Goal: Information Seeking & Learning: Learn about a topic

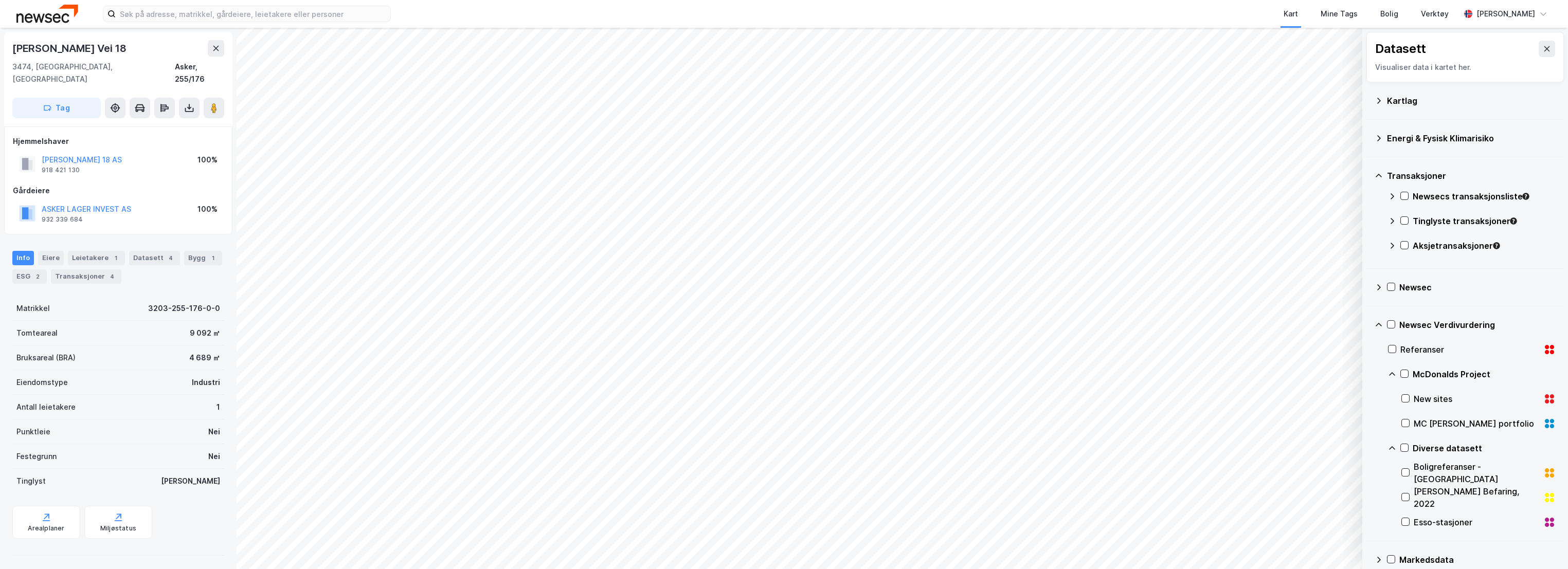
click at [208, 46] on button at bounding box center [215, 48] width 16 height 16
click at [230, 18] on input at bounding box center [253, 14] width 275 height 16
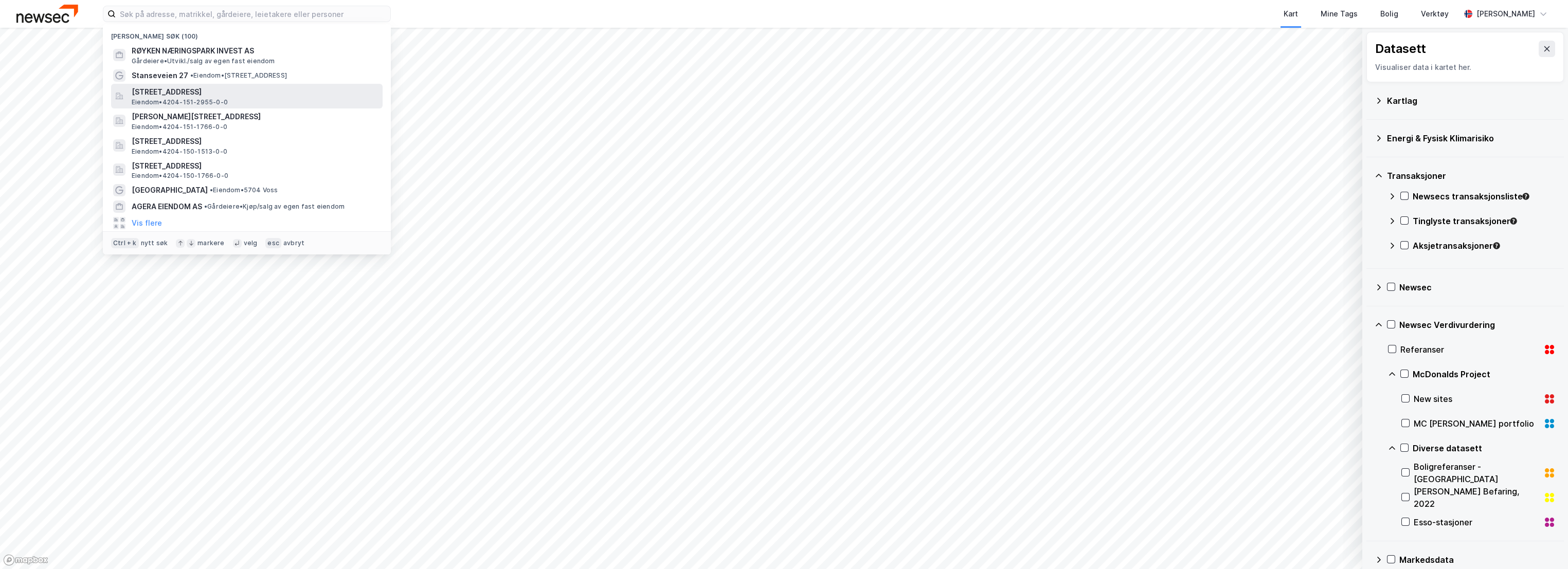
click at [213, 94] on span "[STREET_ADDRESS]" at bounding box center [255, 92] width 247 height 12
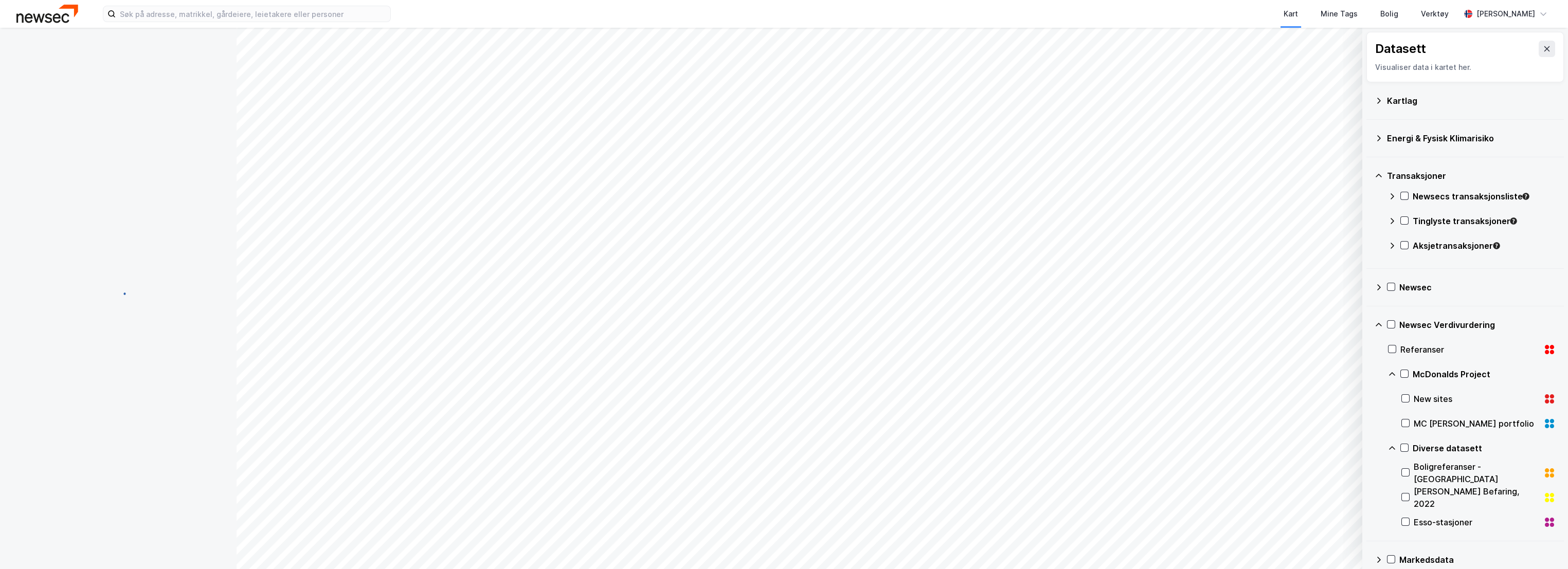
scroll to position [3, 0]
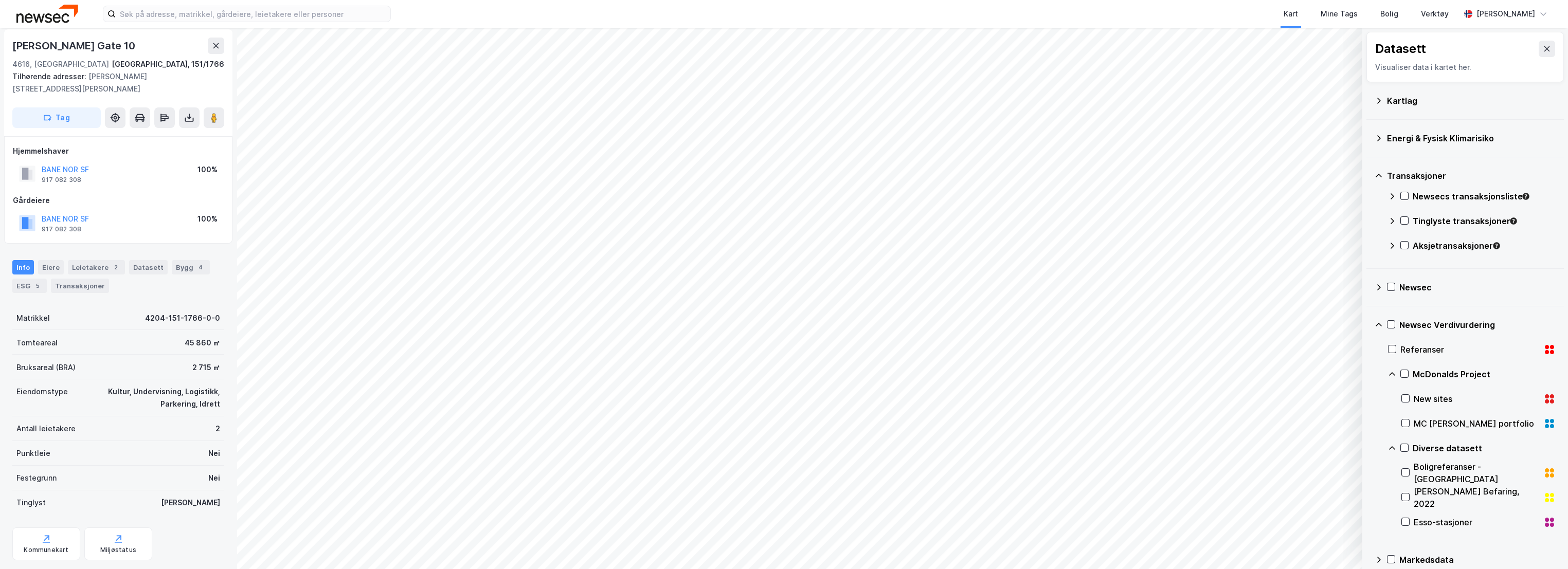
scroll to position [3, 0]
click at [1543, 49] on icon at bounding box center [1547, 49] width 9 height 9
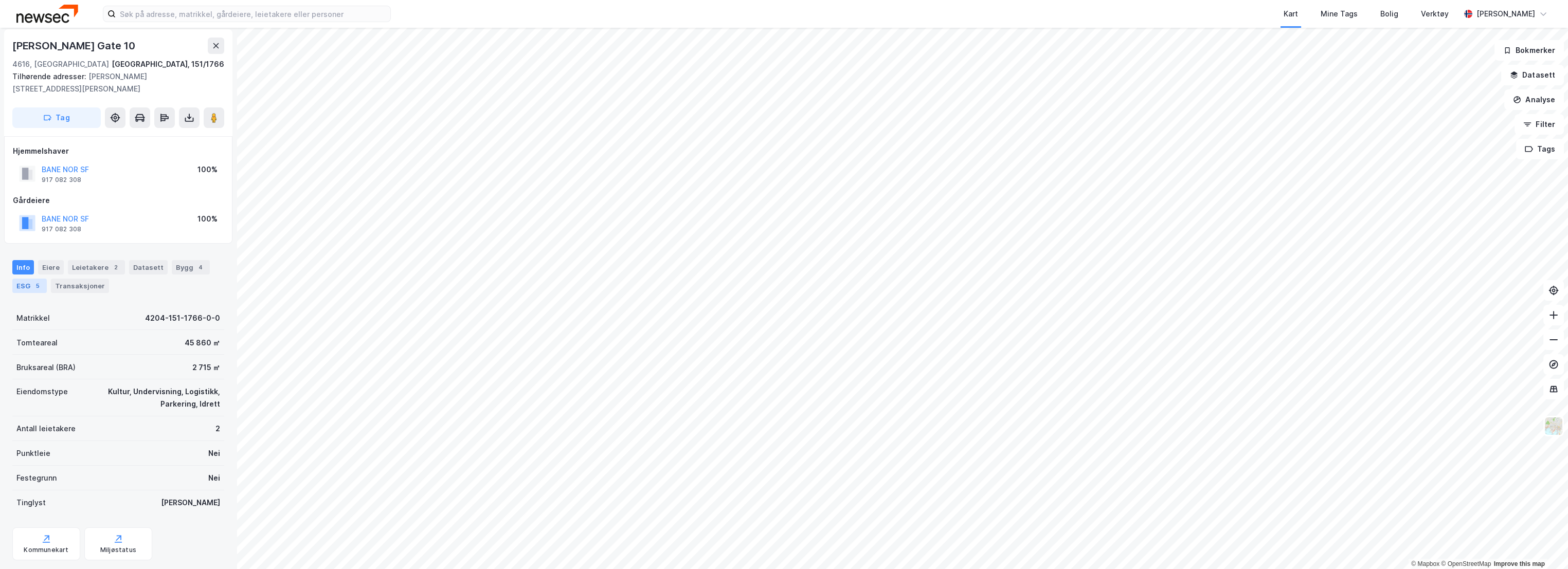
click at [23, 281] on div "ESG 5" at bounding box center [29, 286] width 35 height 14
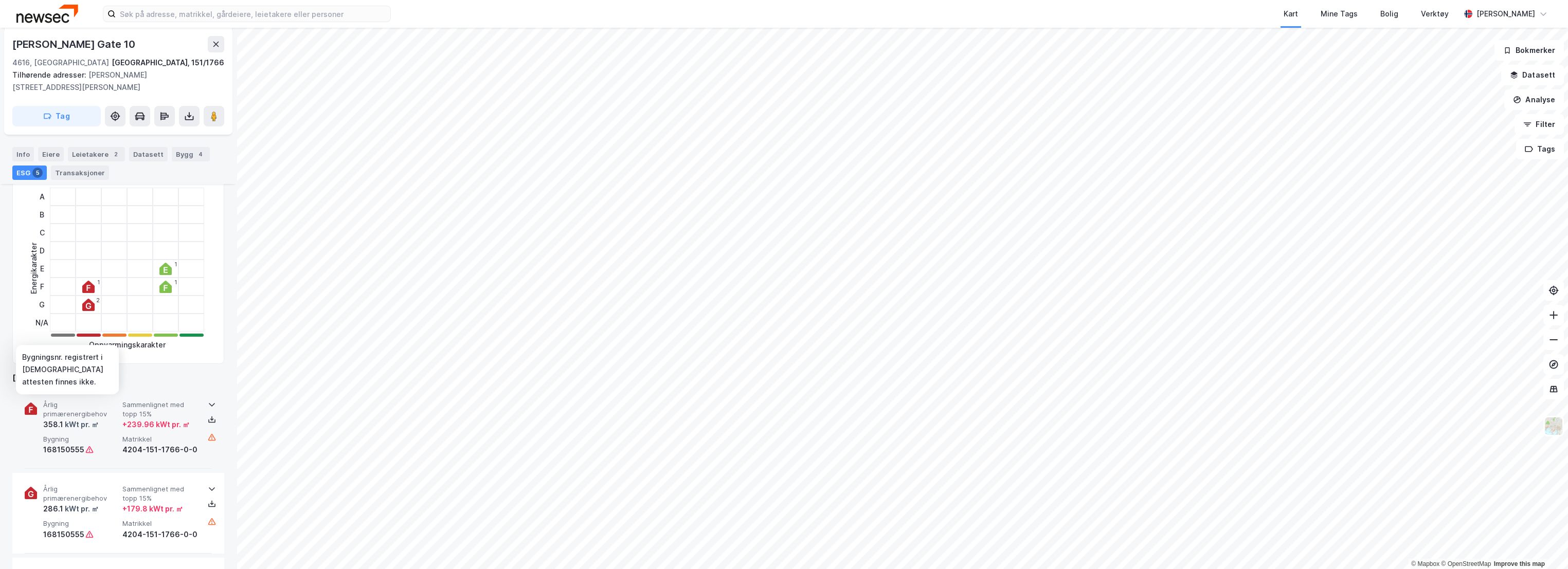
scroll to position [286, 0]
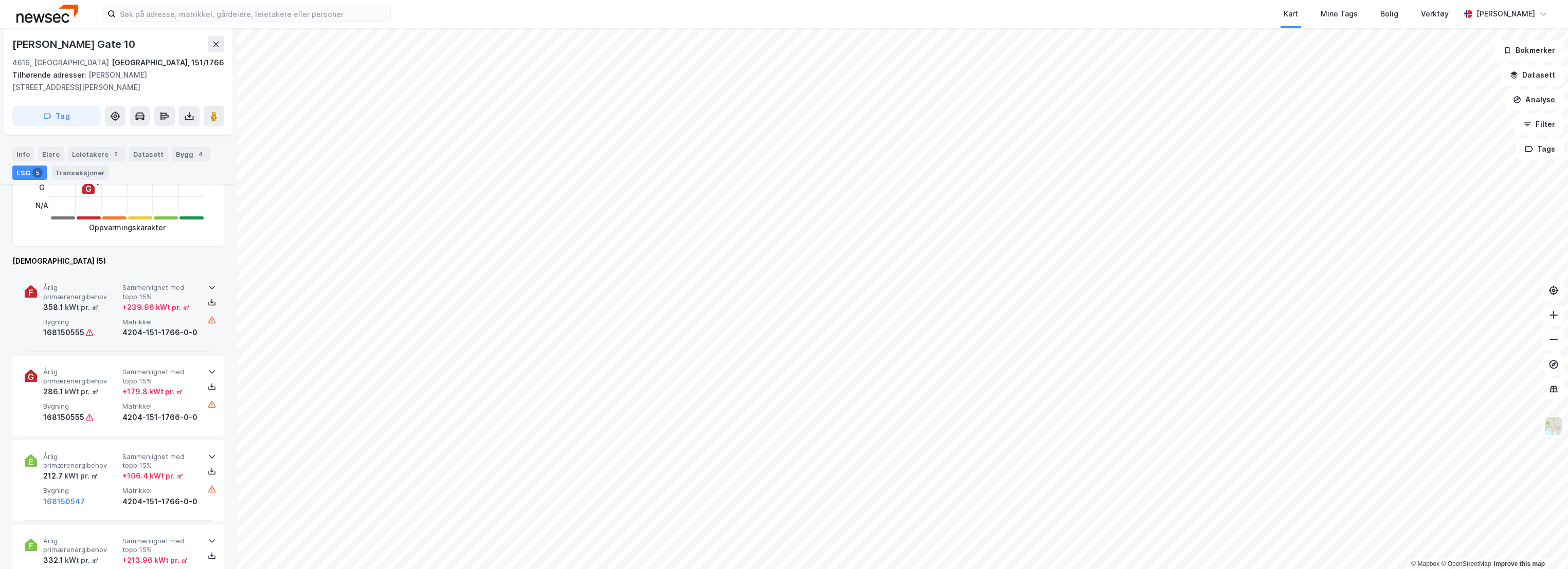
click at [113, 287] on span "Årlig primærenergibehov" at bounding box center [81, 292] width 75 height 18
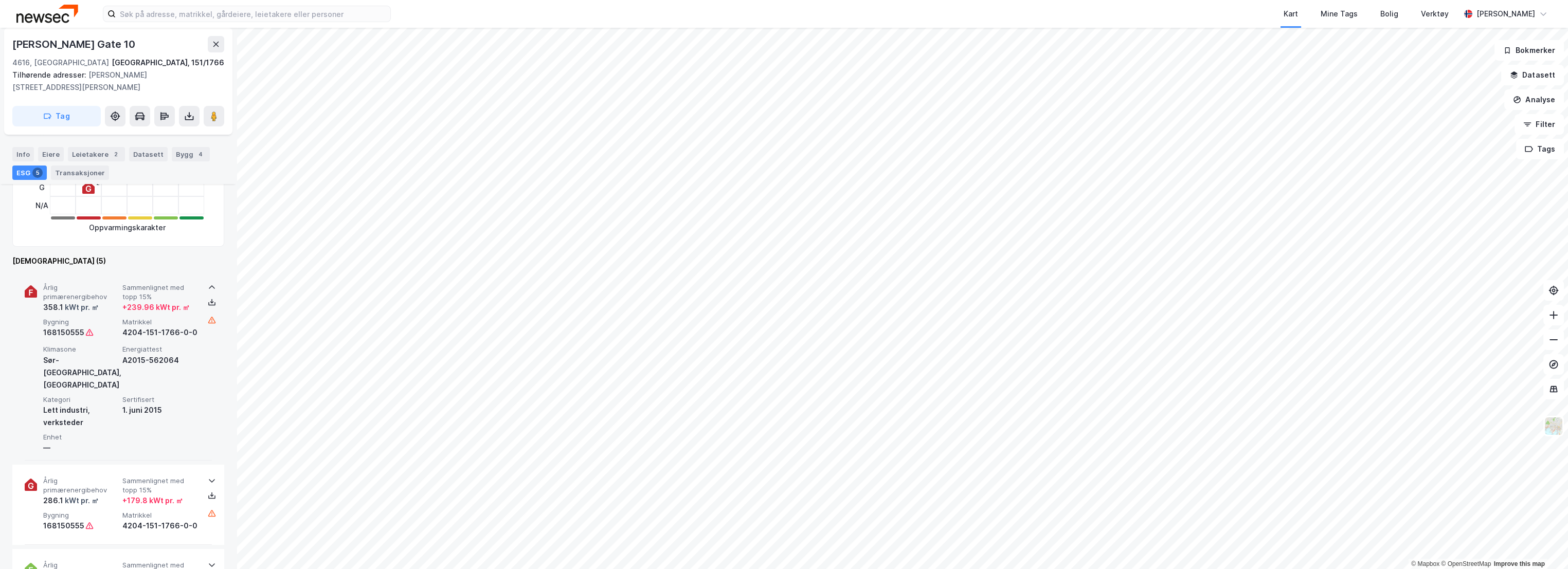
click at [107, 284] on span "Årlig primærenergibehov" at bounding box center [81, 292] width 75 height 18
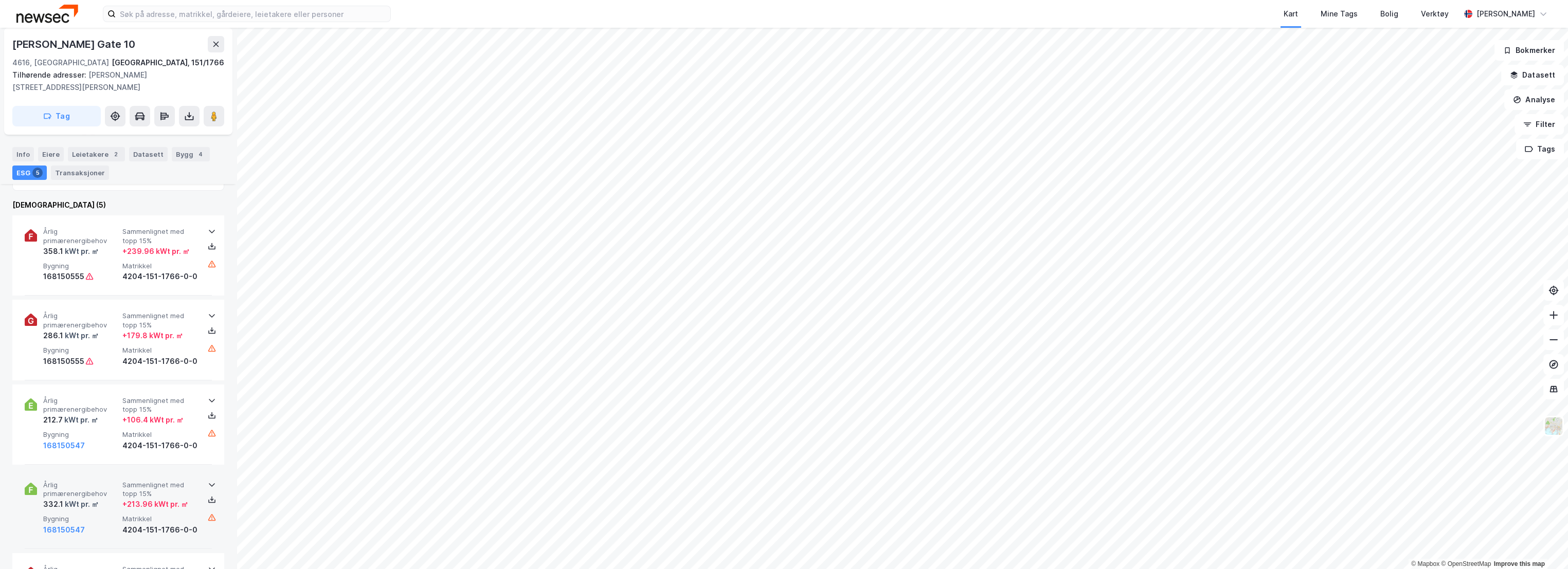
scroll to position [457, 0]
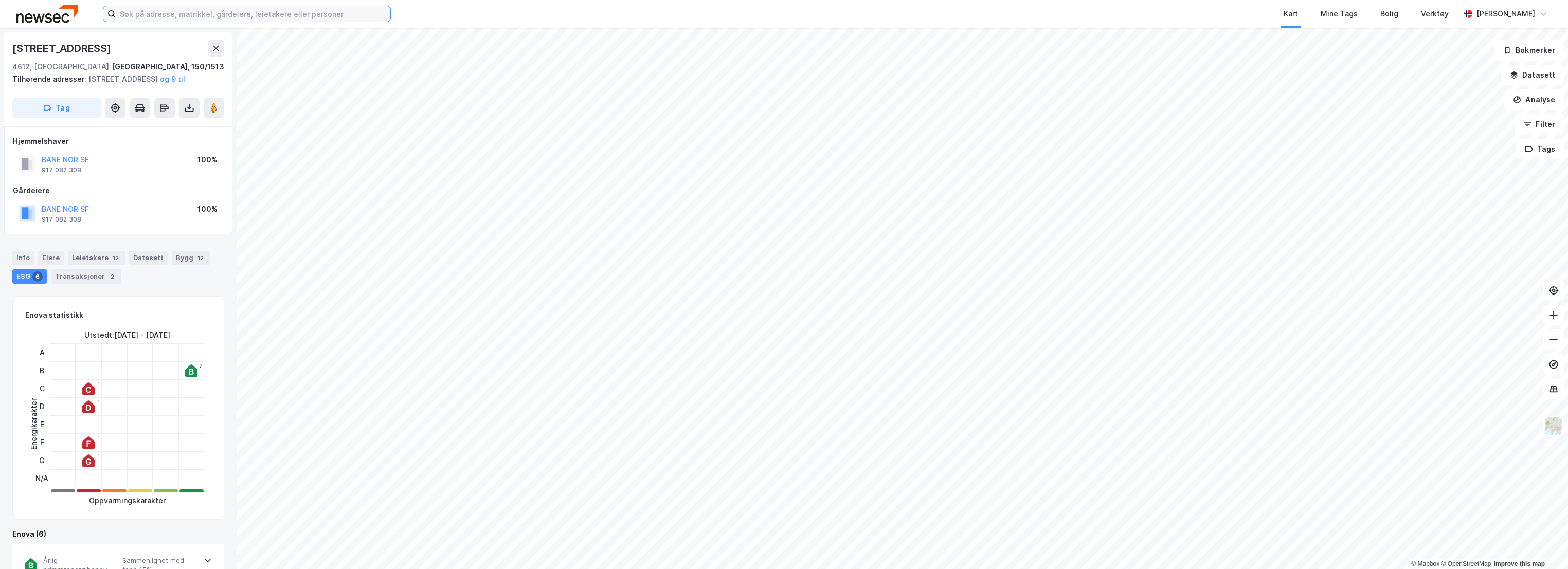
click at [223, 13] on input at bounding box center [253, 14] width 275 height 16
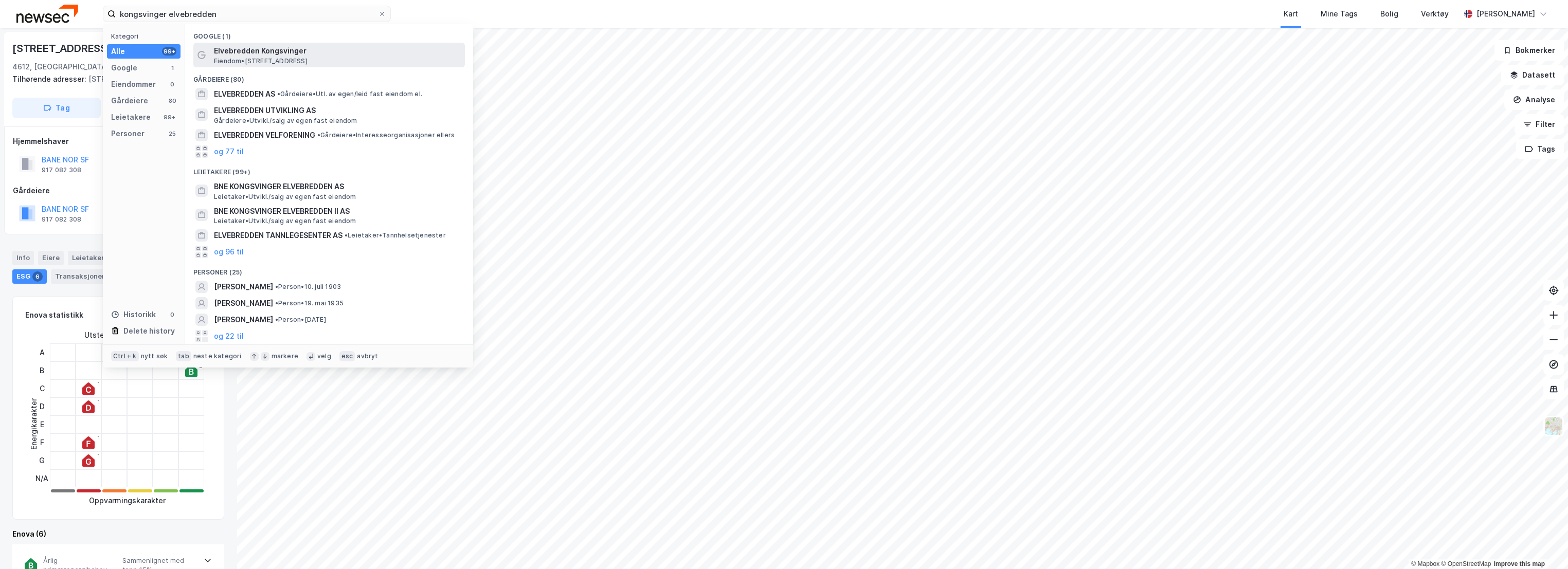
click at [295, 53] on span "Elvebredden Kongsvinger" at bounding box center [337, 50] width 247 height 12
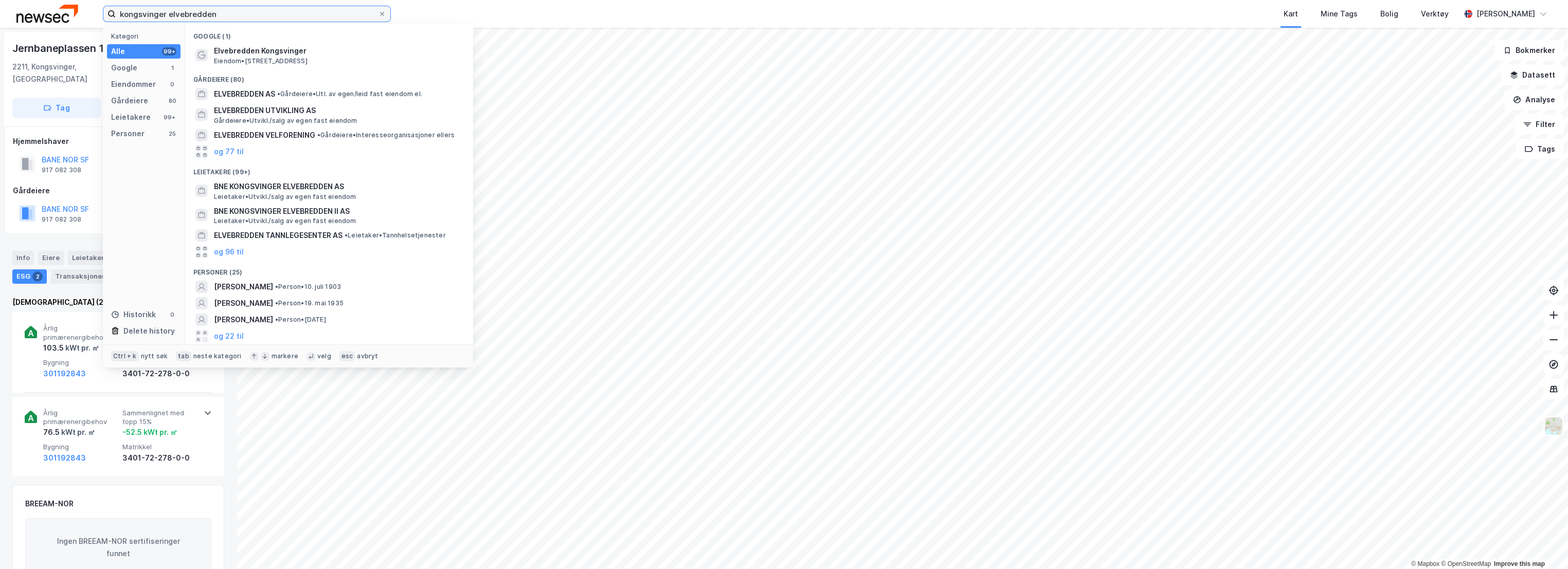
click at [227, 14] on input "kongsvinger elvebredden" at bounding box center [247, 14] width 262 height 16
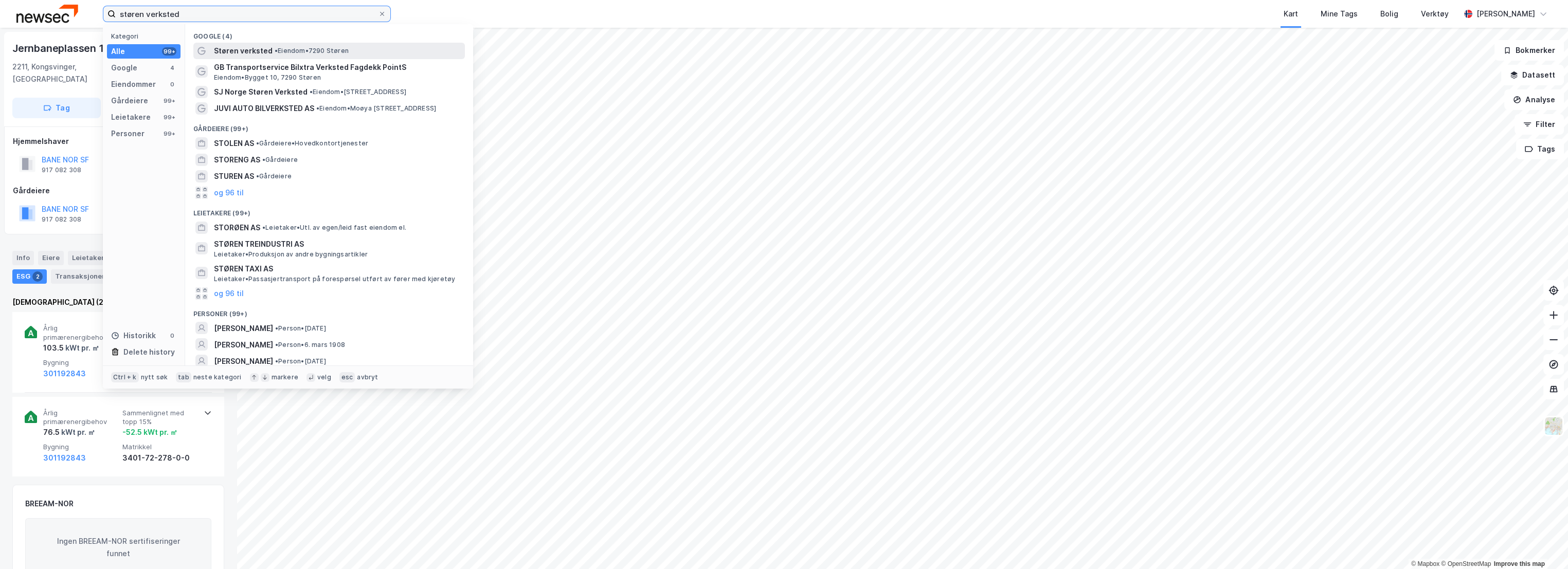
type input "støren verksted"
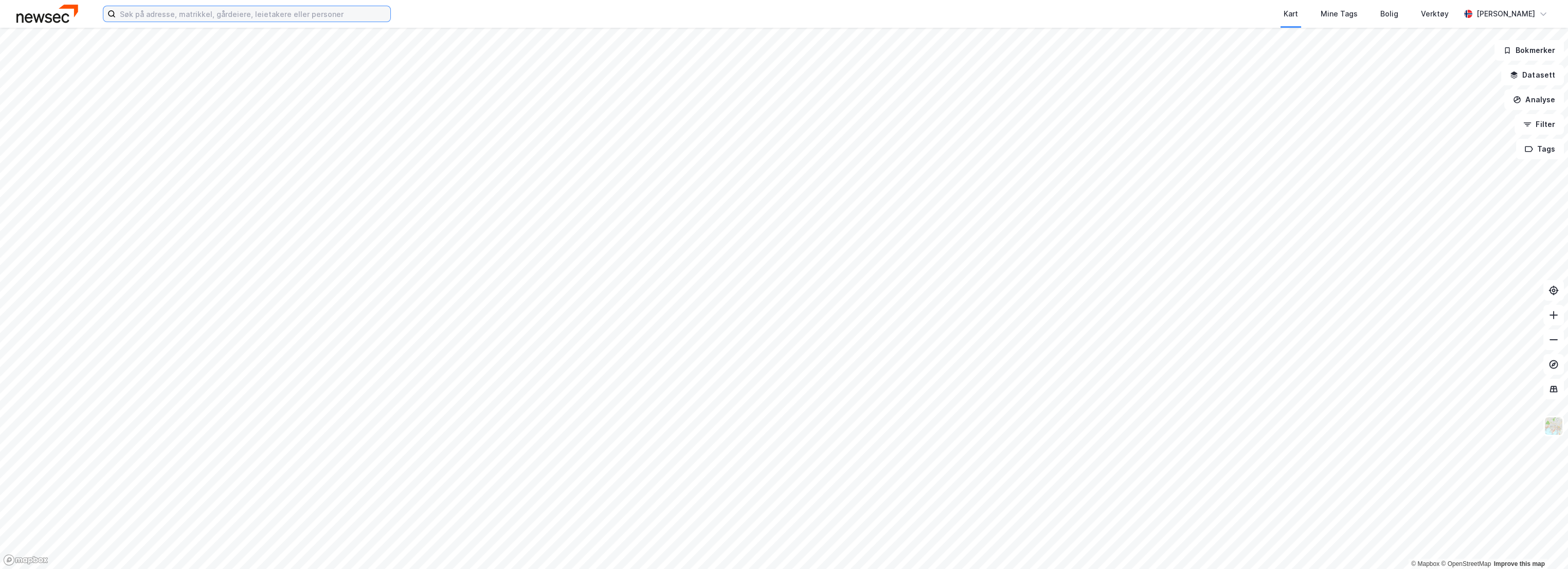
click at [182, 13] on input at bounding box center [253, 14] width 275 height 16
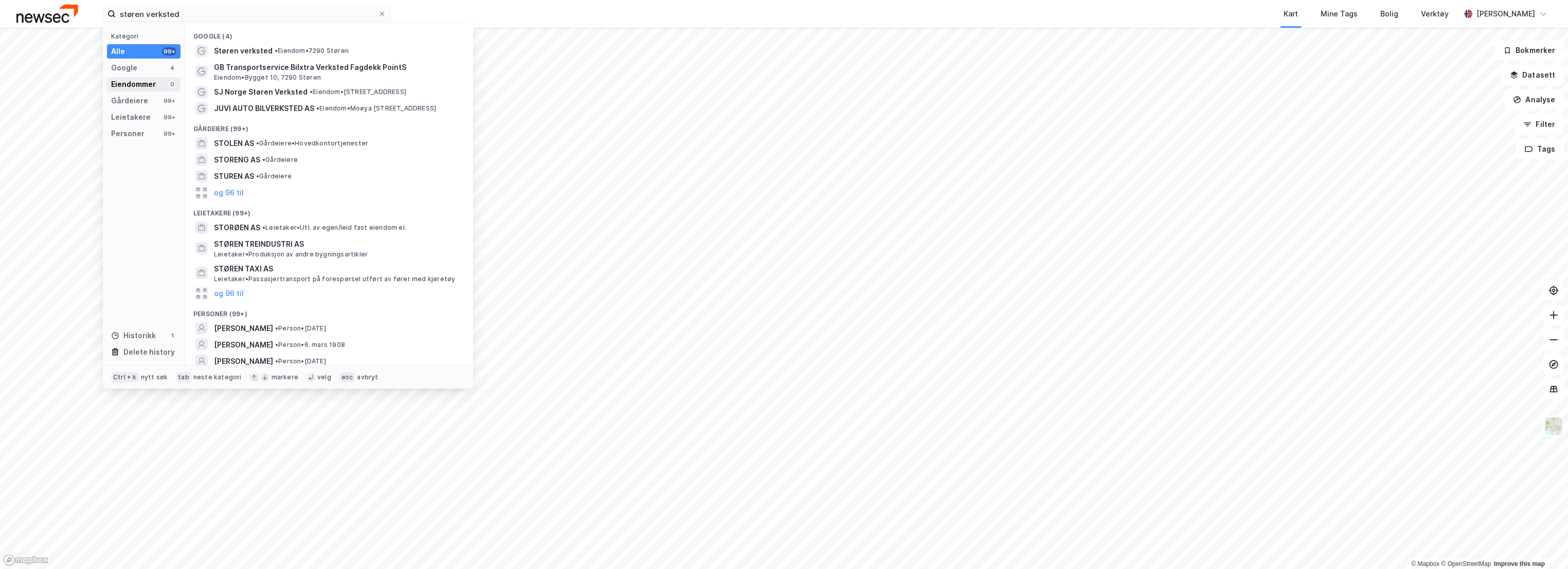
click at [144, 83] on div "Eiendommer" at bounding box center [133, 84] width 45 height 12
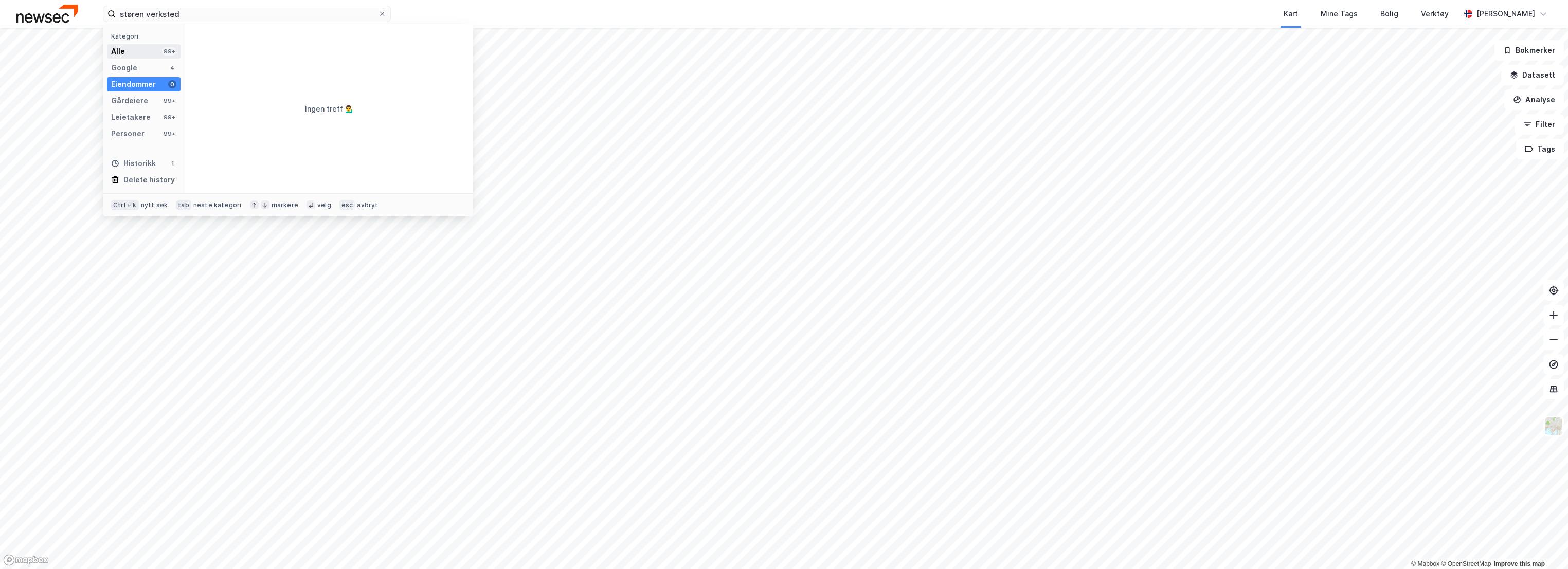
click at [137, 51] on div "Alle 99+" at bounding box center [144, 51] width 74 height 14
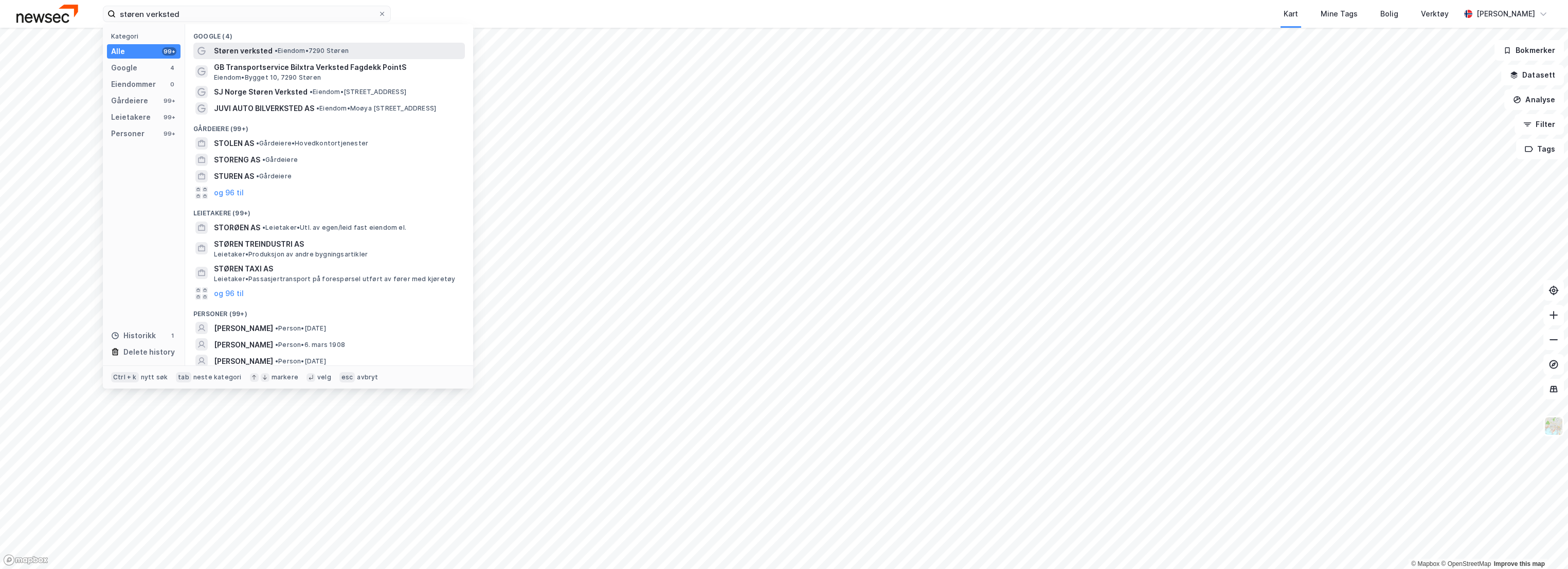
click at [340, 50] on span "• Eiendom • [GEOGRAPHIC_DATA]" at bounding box center [312, 51] width 74 height 9
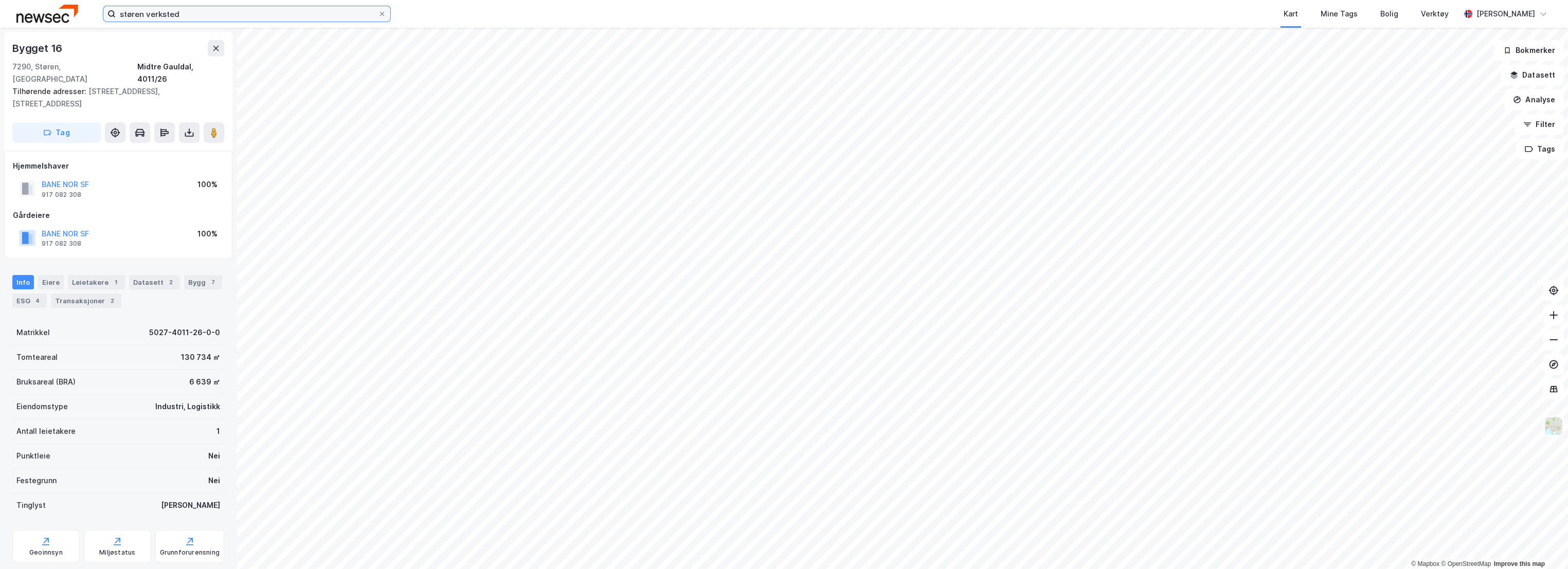
click at [205, 19] on input "støren verksted" at bounding box center [247, 14] width 262 height 16
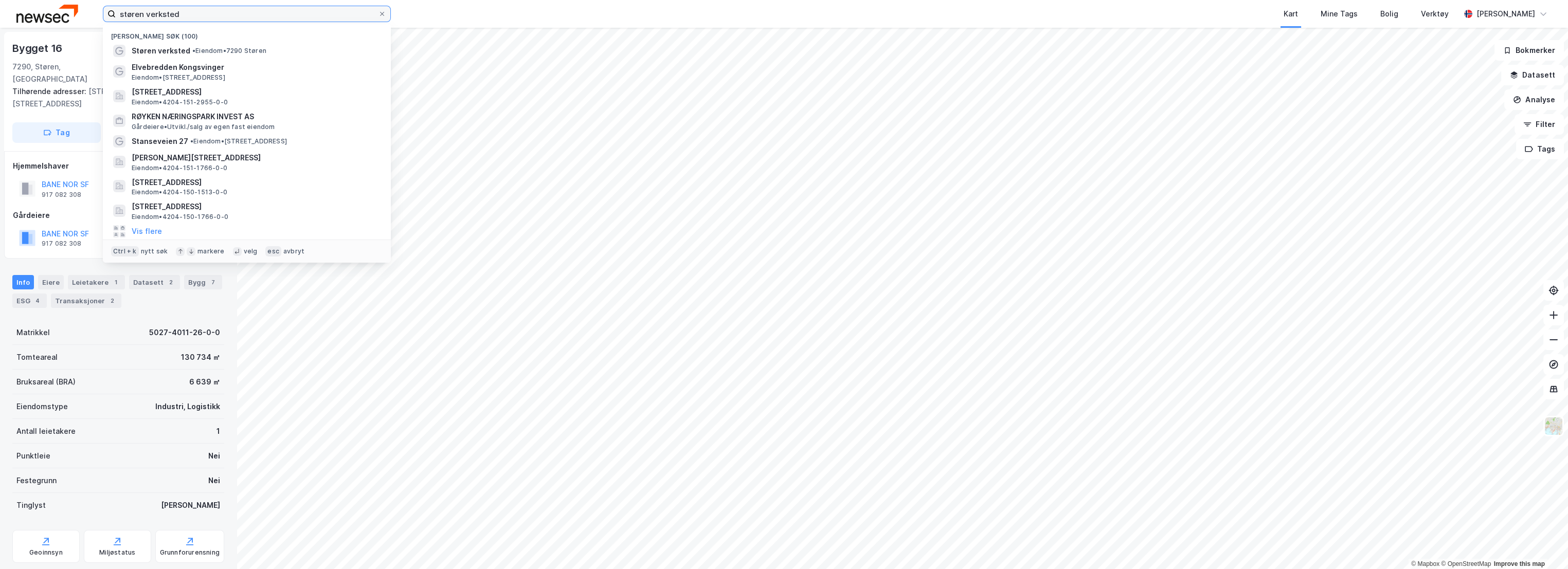
click at [205, 19] on input "støren verksted" at bounding box center [247, 14] width 262 height 16
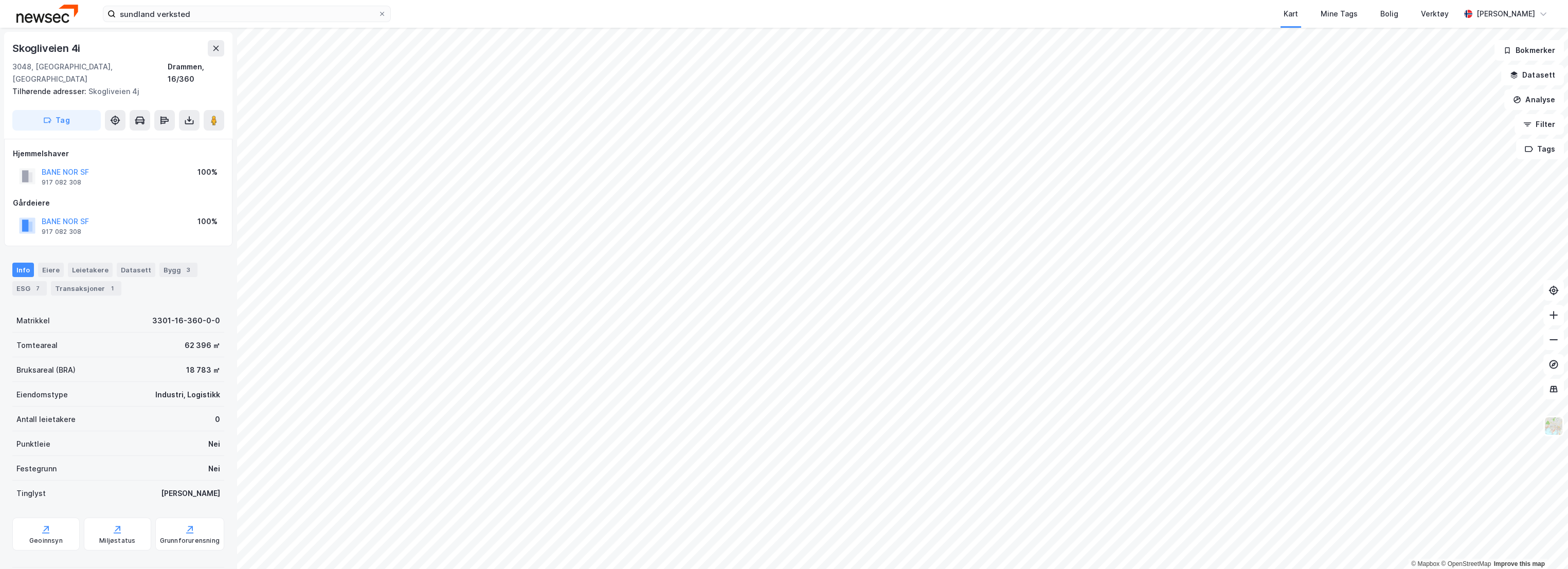
click at [997, 16] on div "Kart Mine Tags Bolig Verktøy" at bounding box center [951, 13] width 1020 height 28
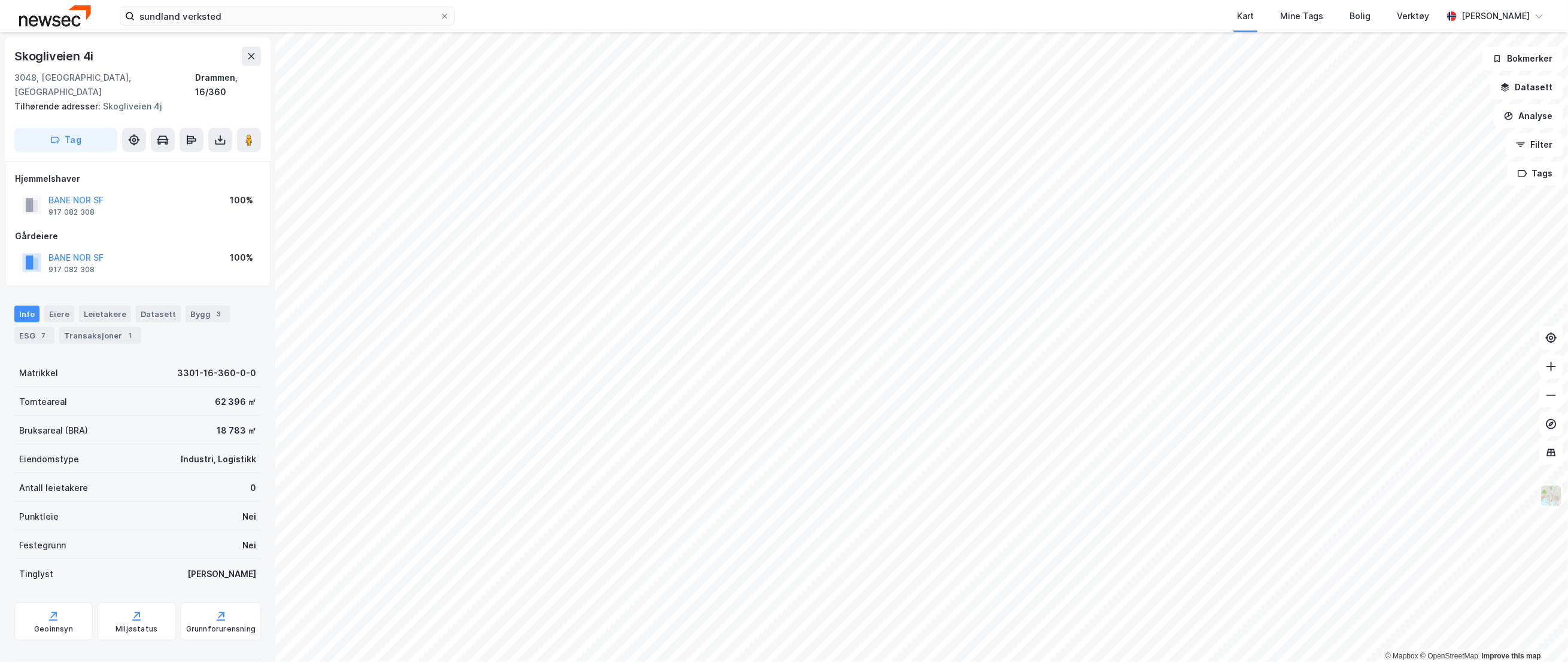
click at [484, 11] on div "sundland verksted Kart Mine Tags Bolig Verktøy [PERSON_NAME][GEOGRAPHIC_DATA]" at bounding box center [784, 16] width 1568 height 32
click at [288, 10] on input "sundland verksted" at bounding box center [287, 17] width 305 height 18
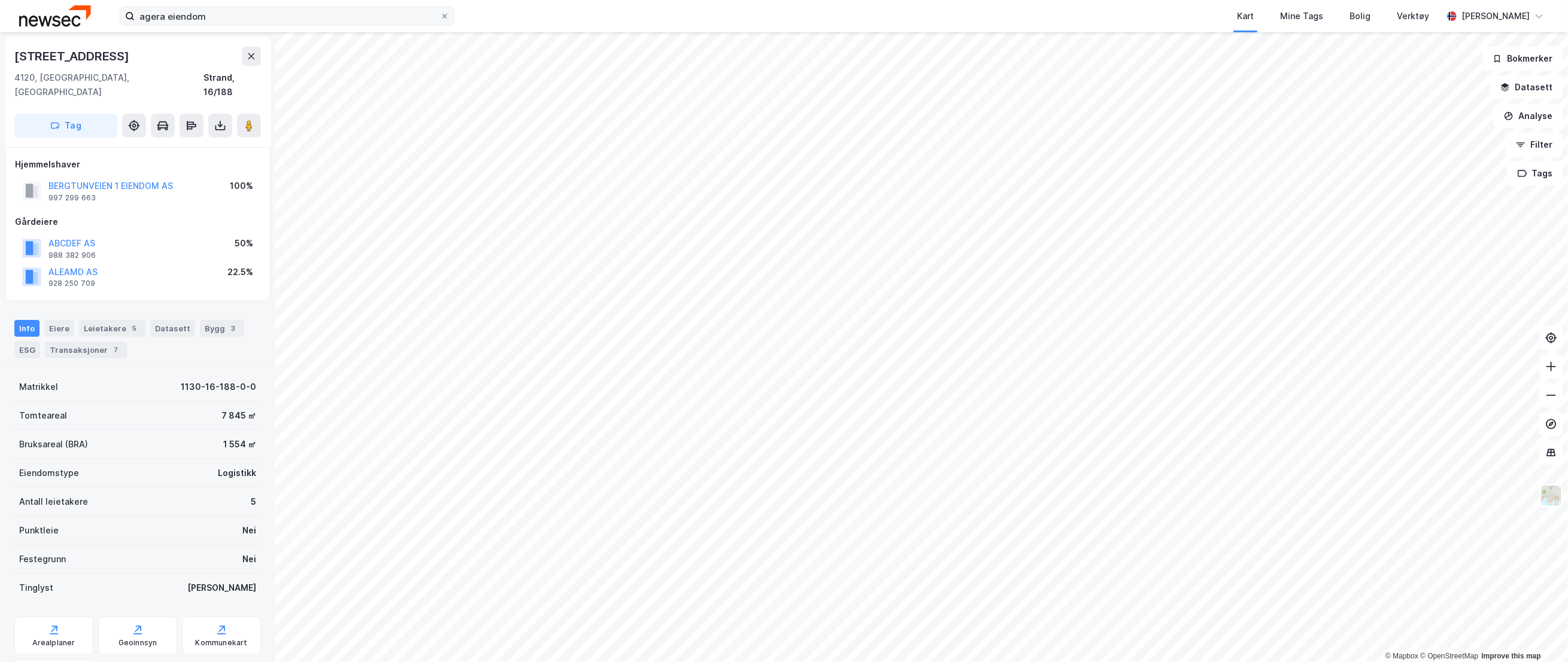
click at [226, 25] on label "agera eiendom" at bounding box center [287, 16] width 335 height 19
click at [226, 25] on input "agera eiendom" at bounding box center [287, 17] width 305 height 18
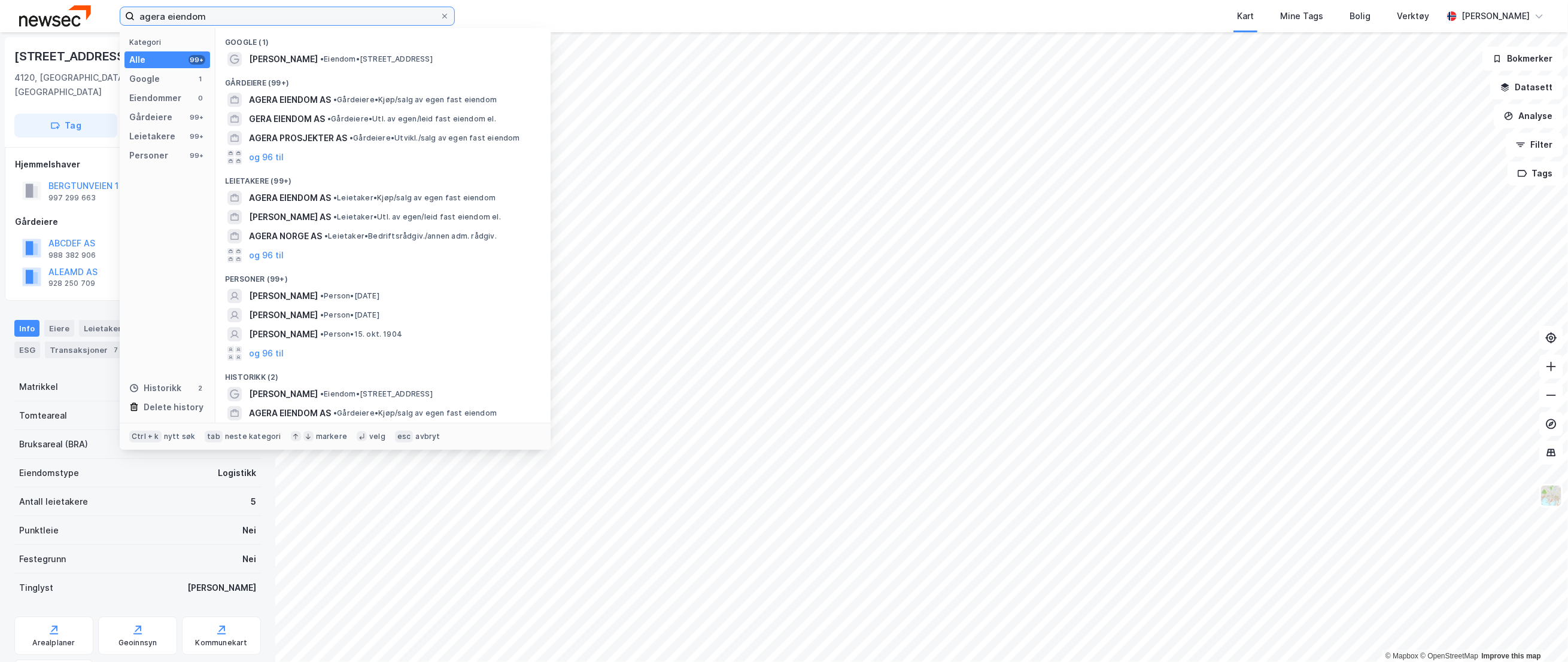
click at [229, 17] on input "agera eiendom" at bounding box center [287, 17] width 305 height 18
click at [304, 97] on span "AGERA EIENDOM AS" at bounding box center [289, 99] width 82 height 14
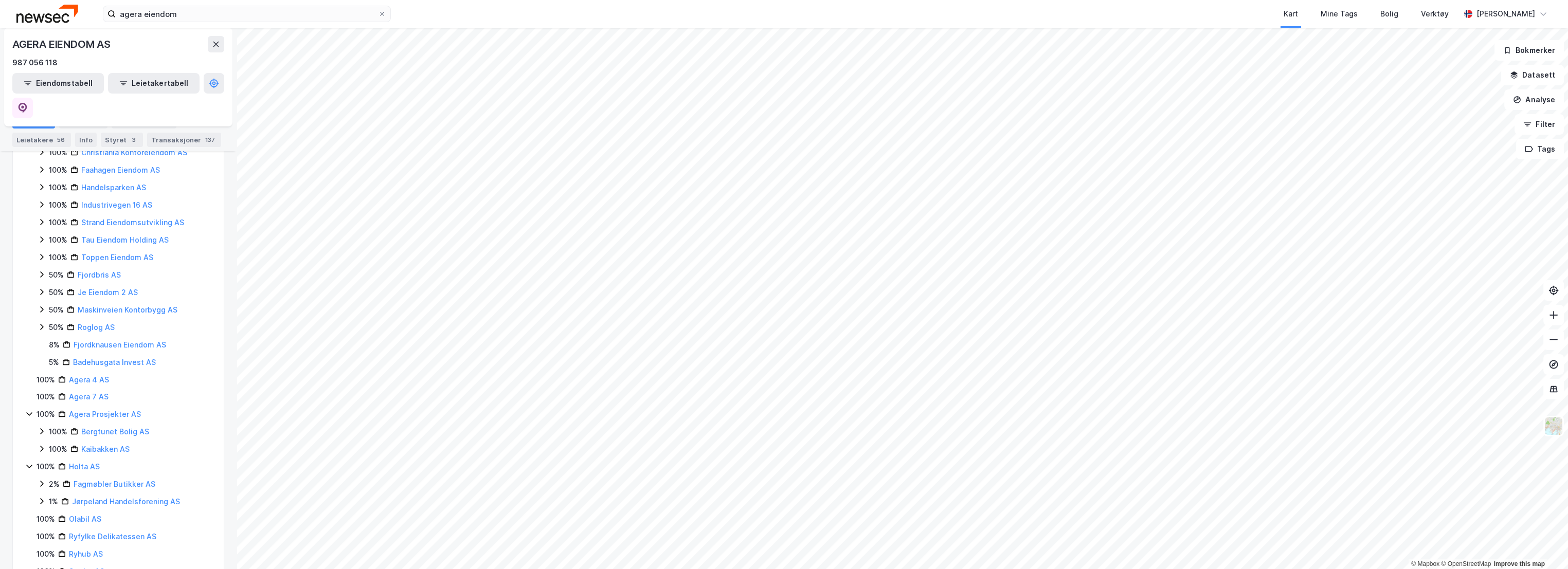
scroll to position [286, 0]
click at [121, 122] on div "Eiendommer 34" at bounding box center [144, 121] width 65 height 14
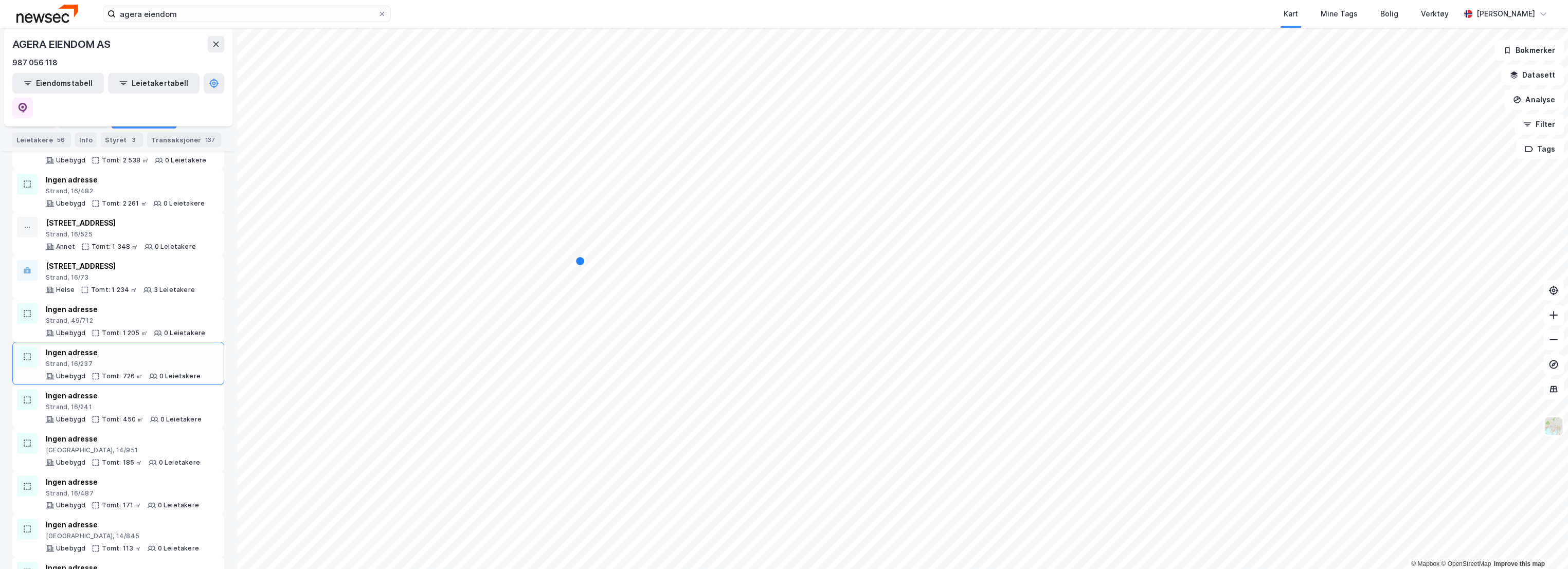
scroll to position [1171, 0]
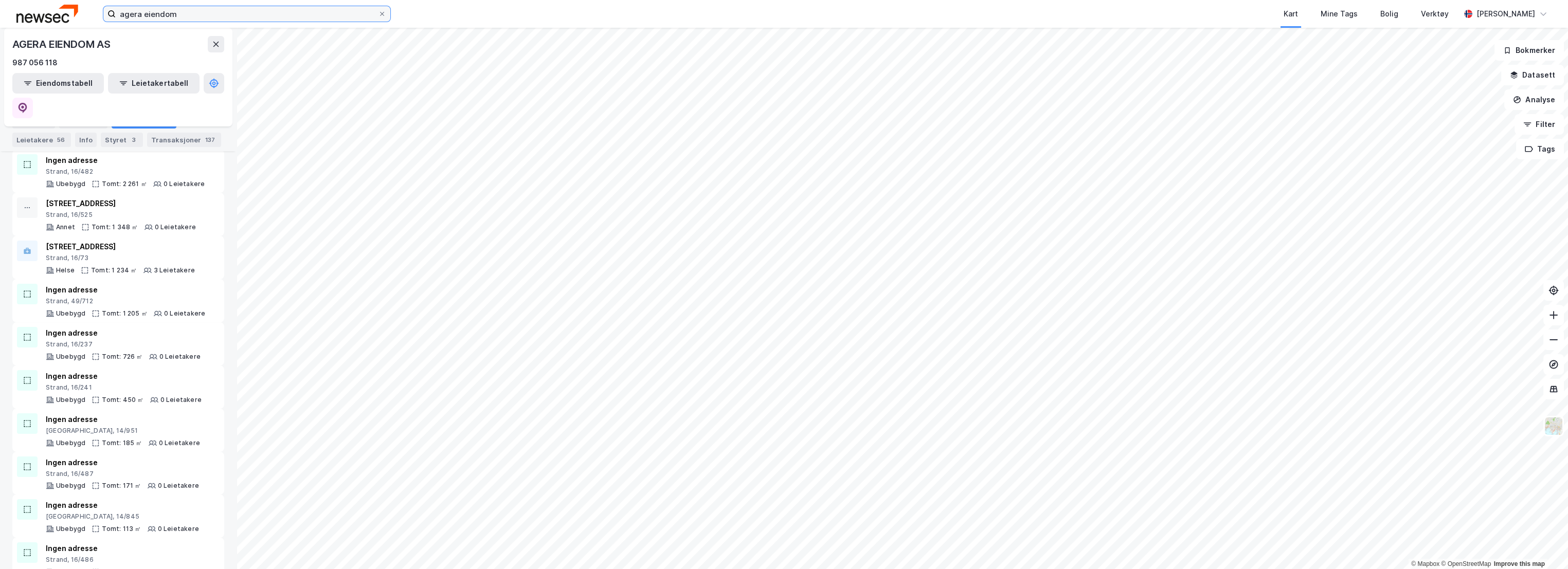
click at [280, 16] on input "agera eiendom" at bounding box center [247, 14] width 262 height 16
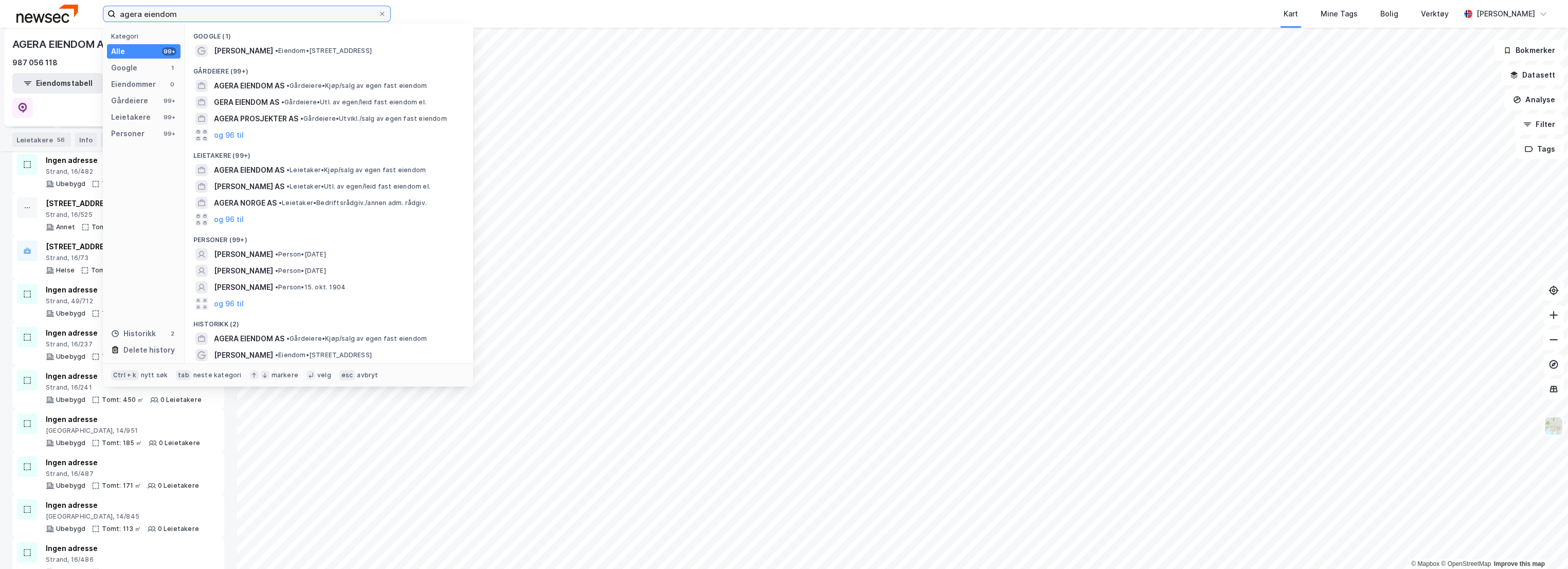
paste input "Kvammavegen 1"
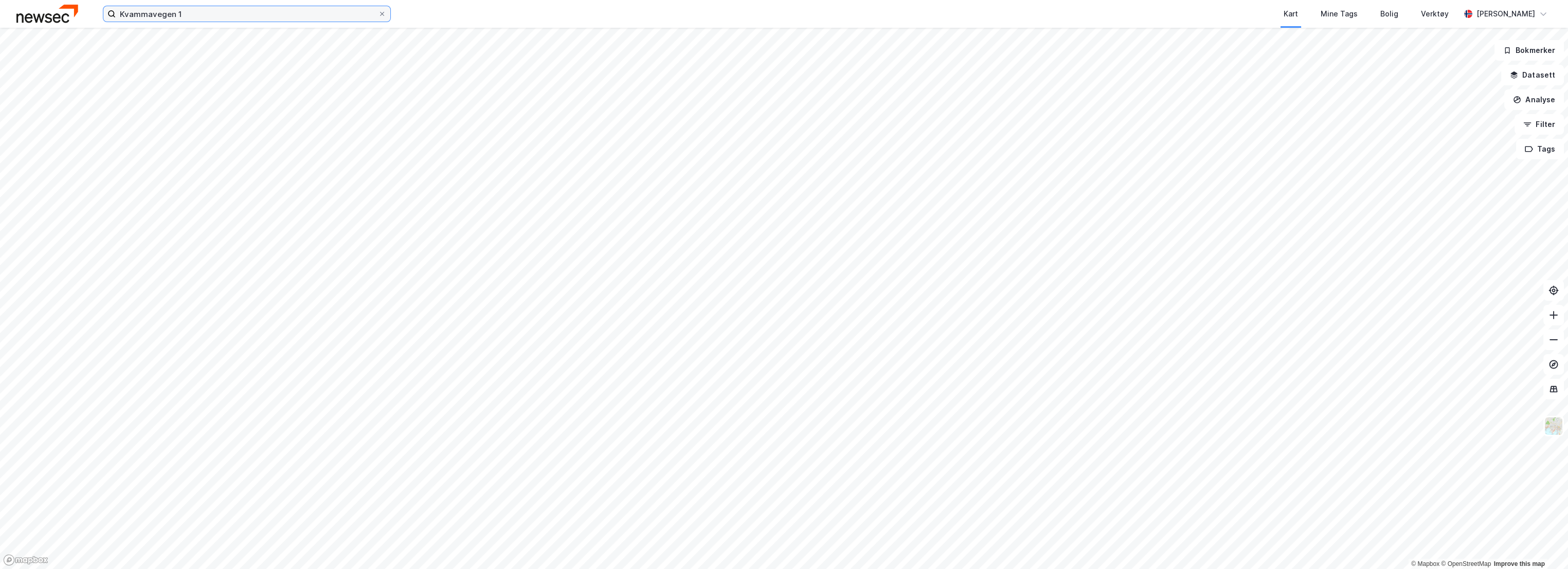
click at [264, 14] on input "Kvammavegen 1" at bounding box center [247, 14] width 262 height 16
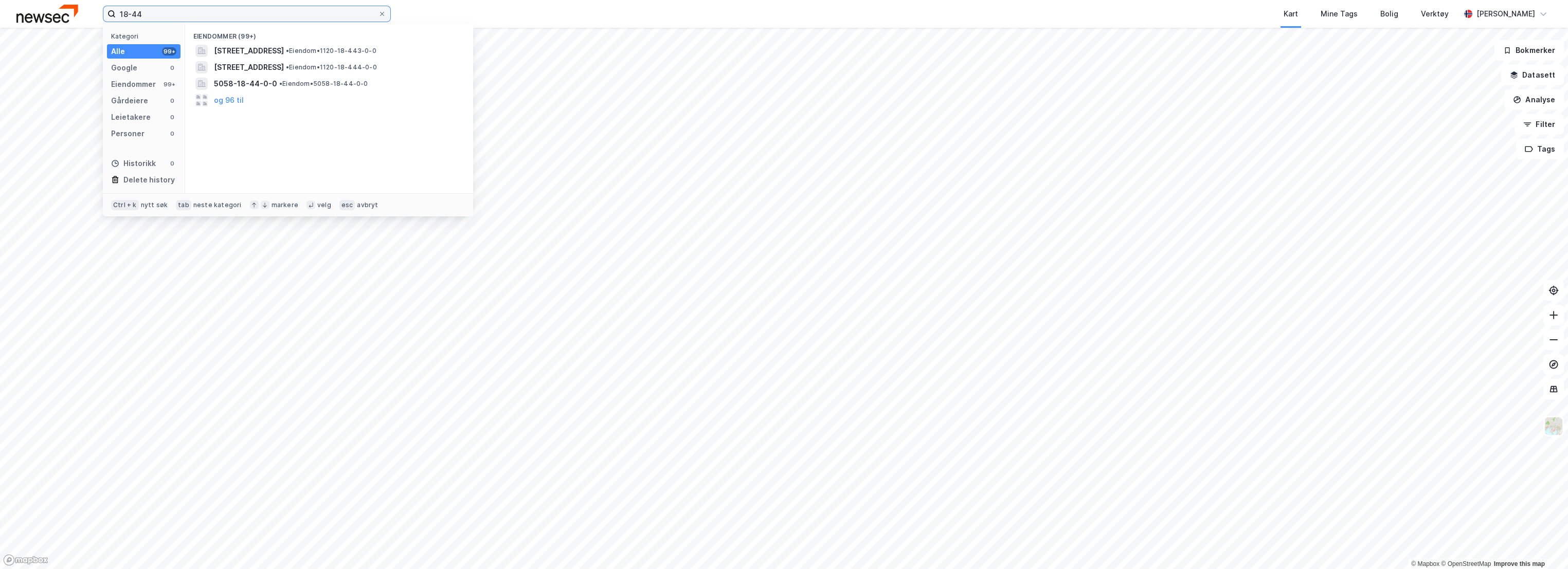
type input "18-44"
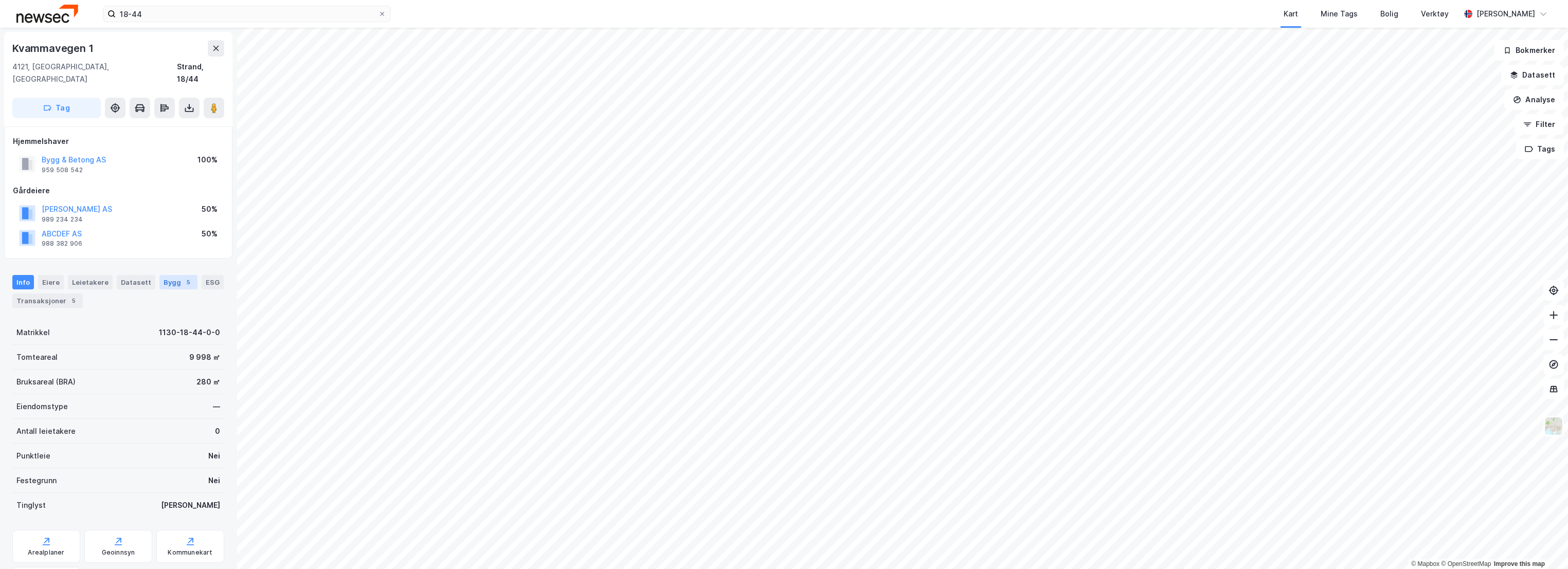
click at [163, 275] on div "Bygg 5" at bounding box center [178, 282] width 38 height 14
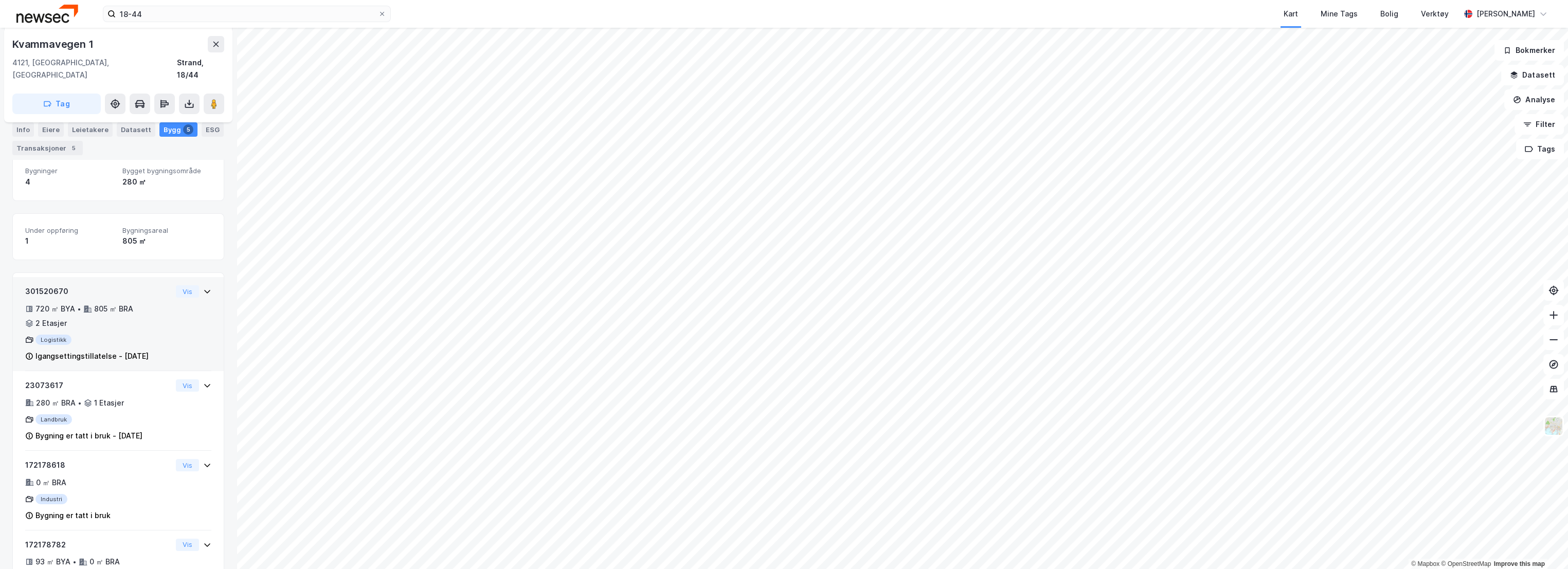
scroll to position [171, 0]
click at [148, 298] on div "720 ㎡ BYA • 805 ㎡ BRA • 2 Etasjer" at bounding box center [98, 312] width 146 height 27
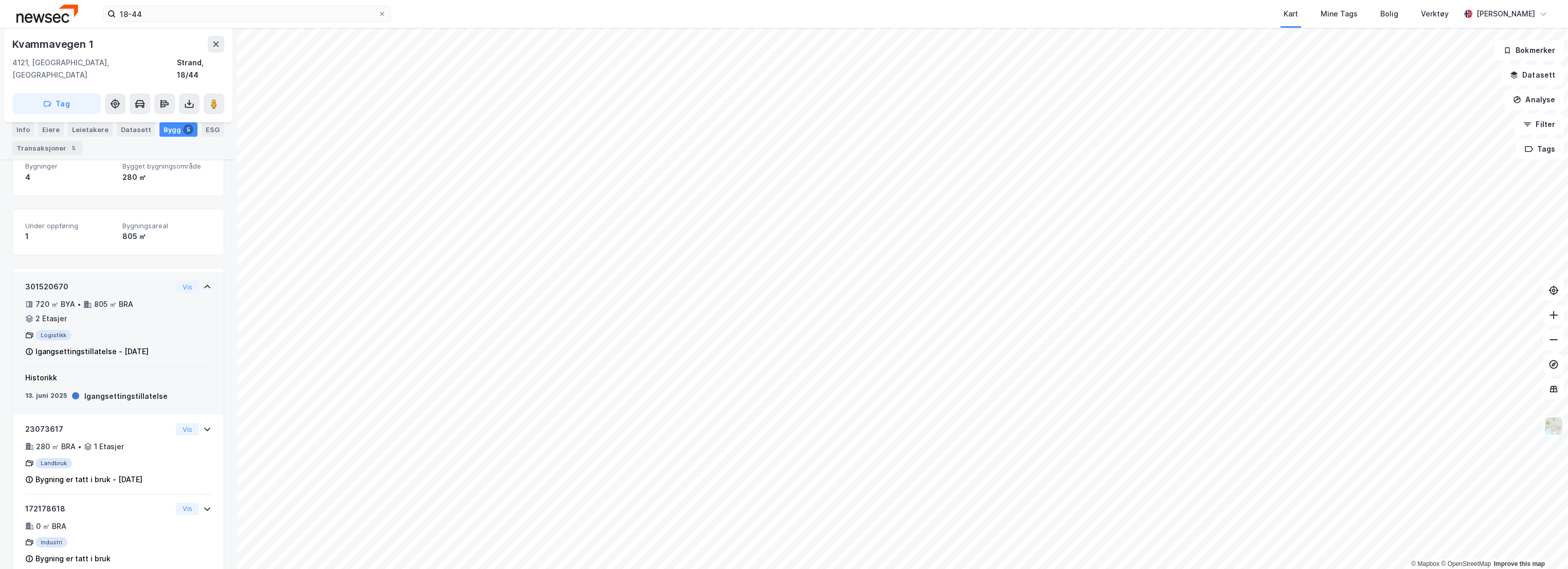
click at [148, 281] on div "301520670 720 ㎡ BYA • 805 ㎡ BRA • 2 Etasjer Logistikk Igangsettingstillatelse -…" at bounding box center [98, 319] width 146 height 77
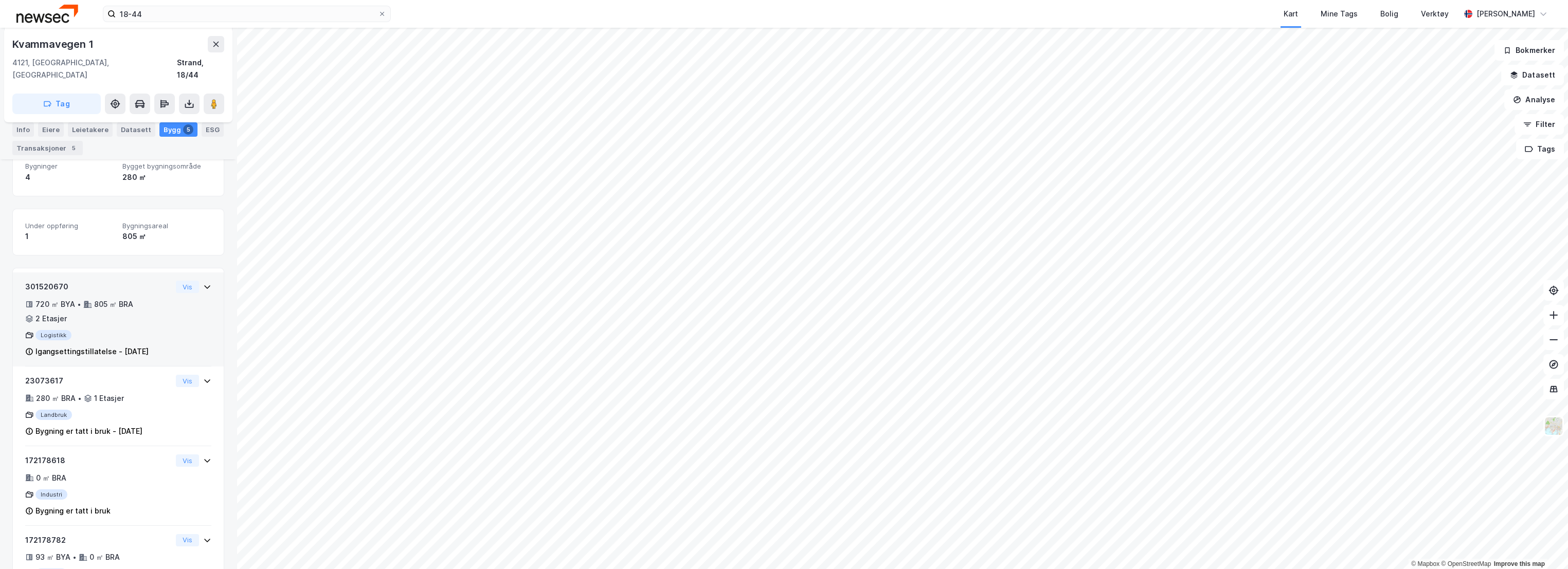
click at [111, 283] on div "301520670 720 ㎡ BYA • 805 ㎡ BRA • 2 Etasjer Logistikk Igangsettingstillatelse -…" at bounding box center [98, 319] width 146 height 77
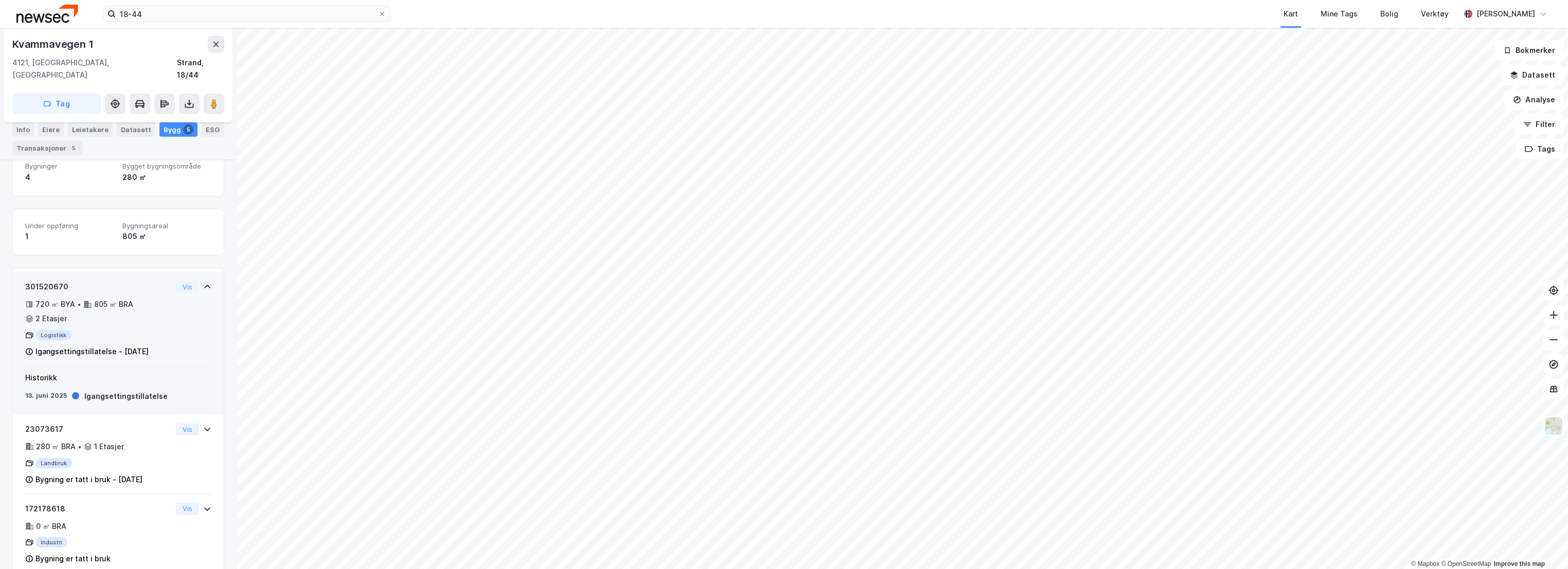
click at [128, 298] on div "805 ㎡ BRA" at bounding box center [113, 304] width 39 height 12
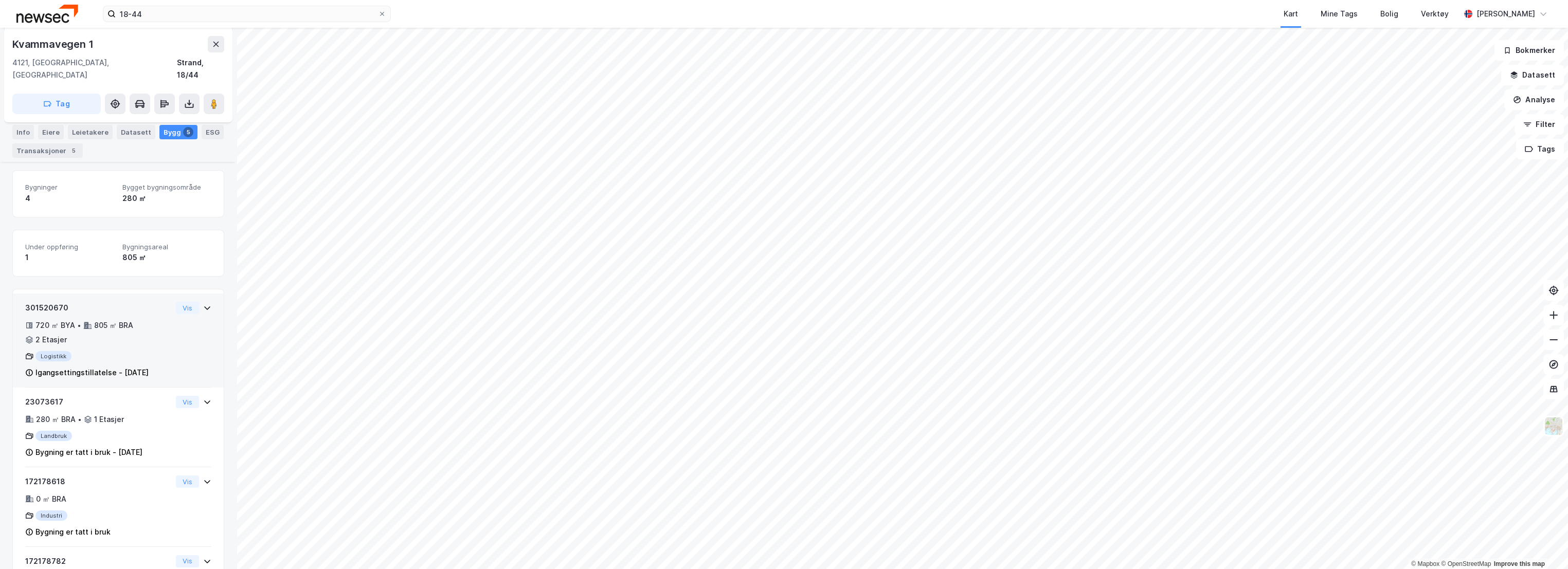
scroll to position [114, 0]
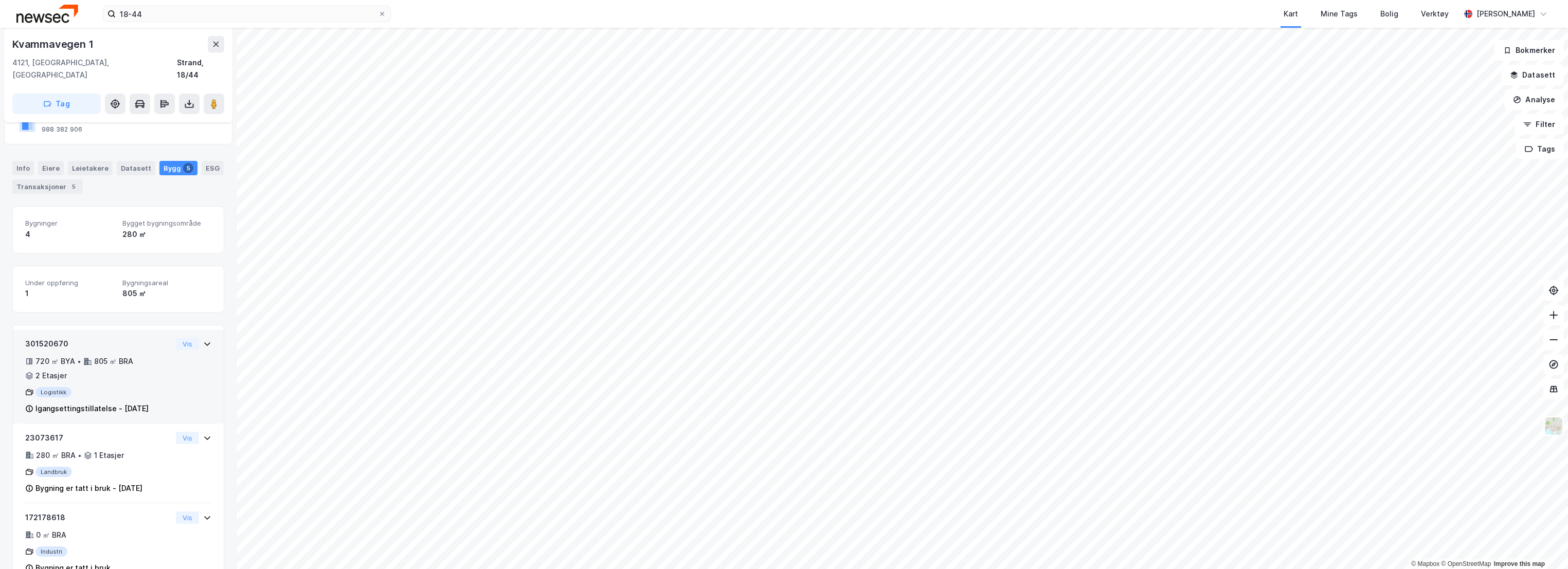
click at [131, 338] on div "301520670" at bounding box center [98, 344] width 146 height 12
click at [176, 338] on button "Vis" at bounding box center [188, 344] width 23 height 12
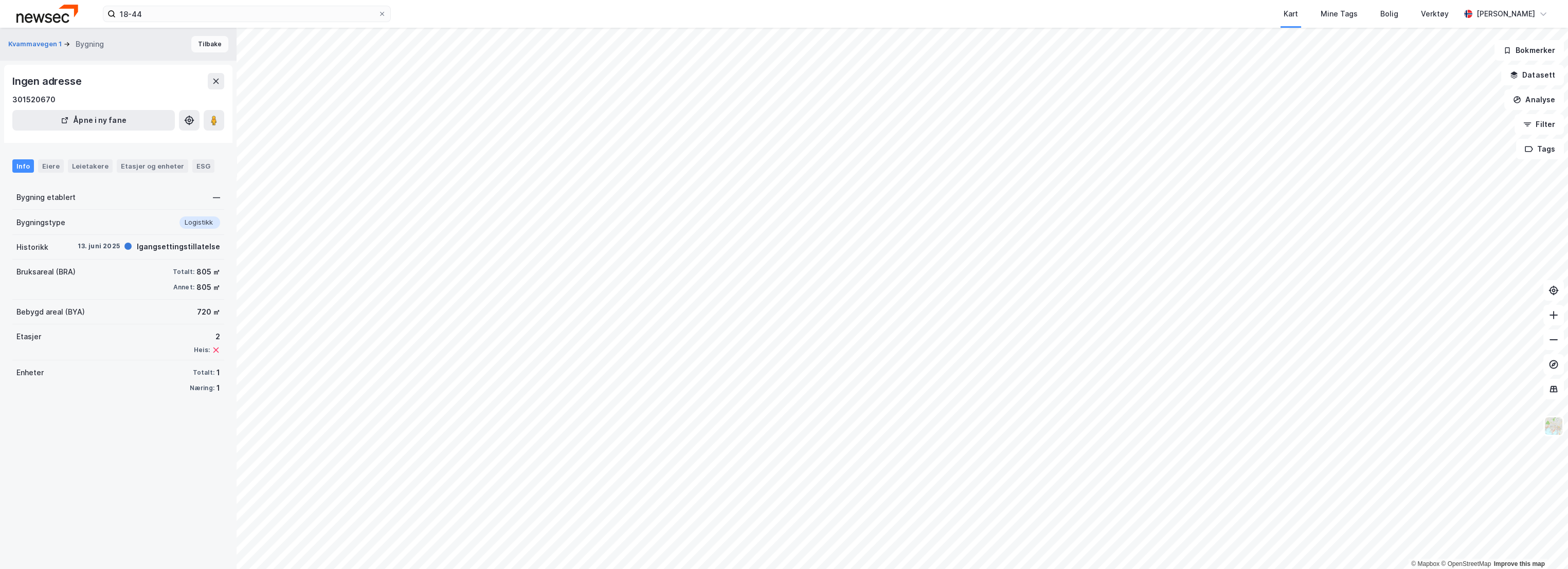
click at [199, 46] on button "Tilbake" at bounding box center [210, 44] width 37 height 16
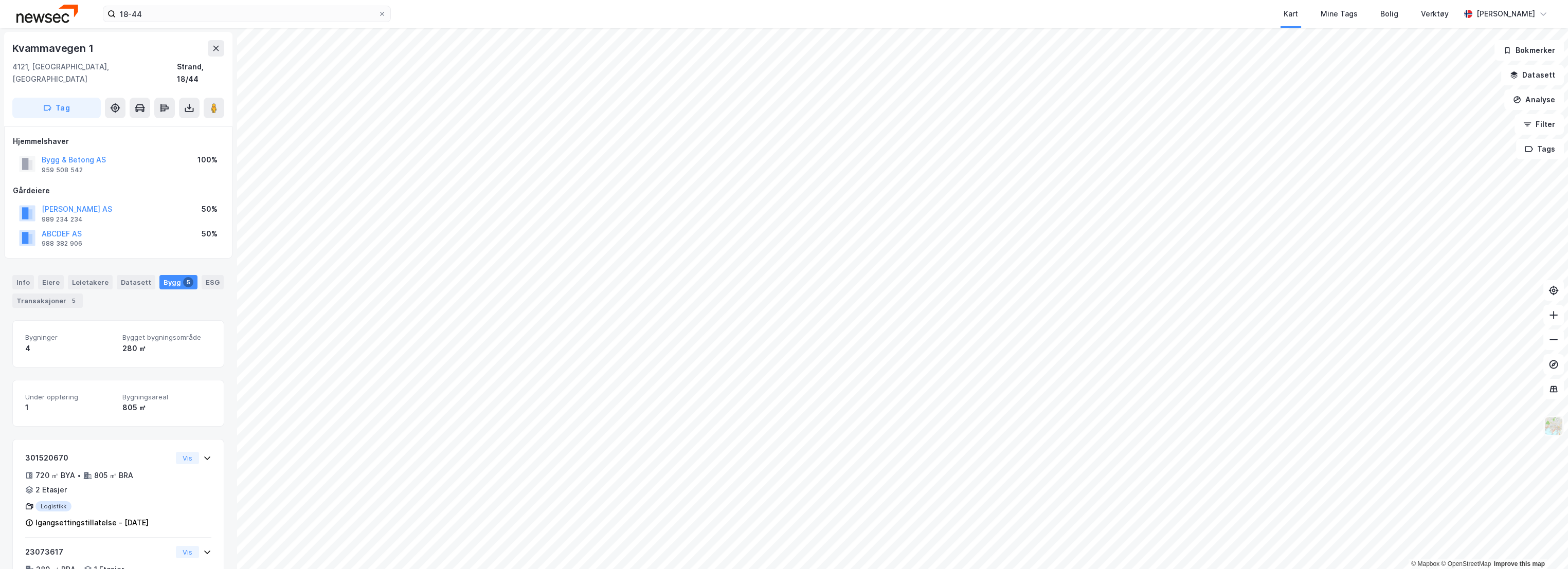
click at [1554, 426] on img at bounding box center [1554, 426] width 20 height 20
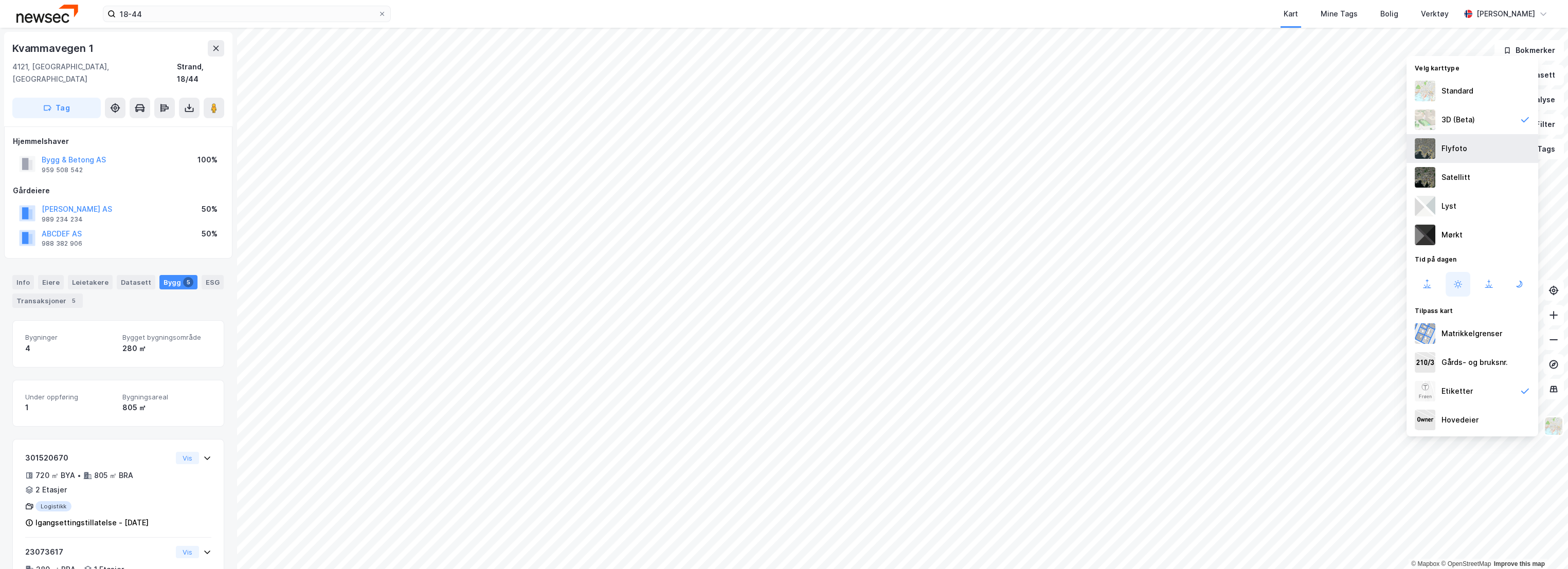
click at [1486, 144] on div "Flyfoto" at bounding box center [1472, 148] width 131 height 29
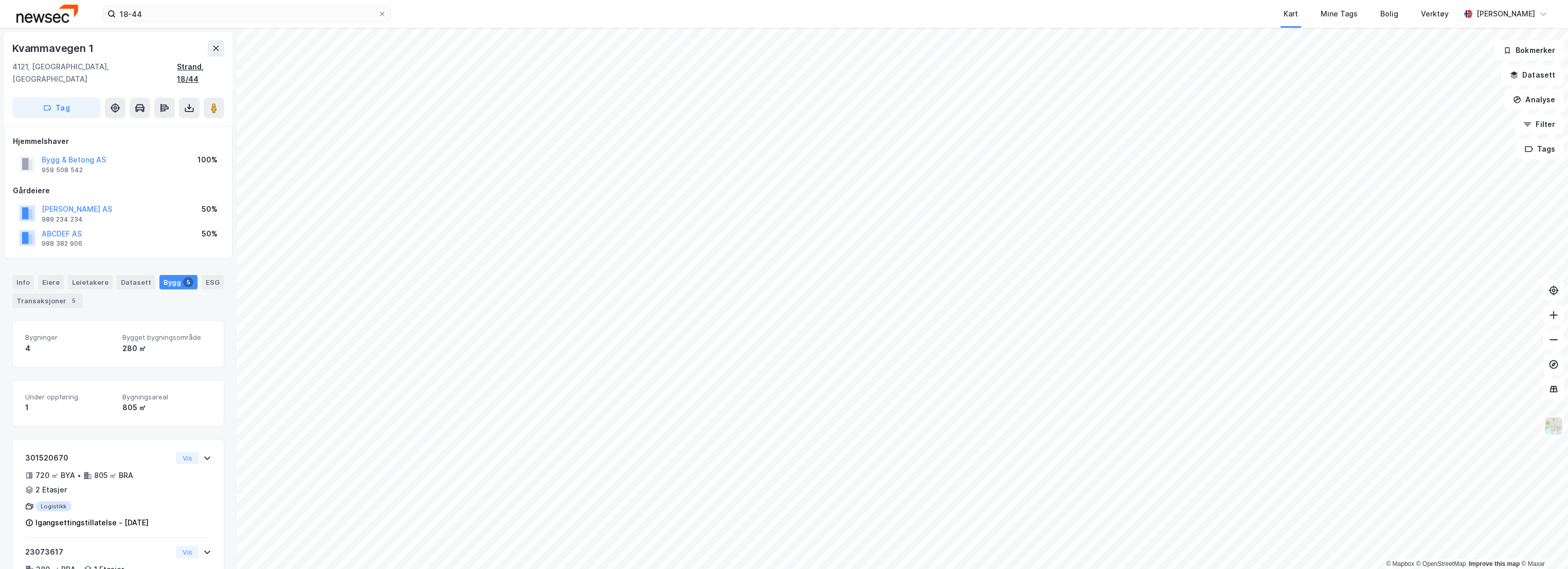
click at [191, 66] on div "Strand, 18/44" at bounding box center [200, 72] width 48 height 25
click at [22, 276] on div "Info" at bounding box center [23, 282] width 21 height 14
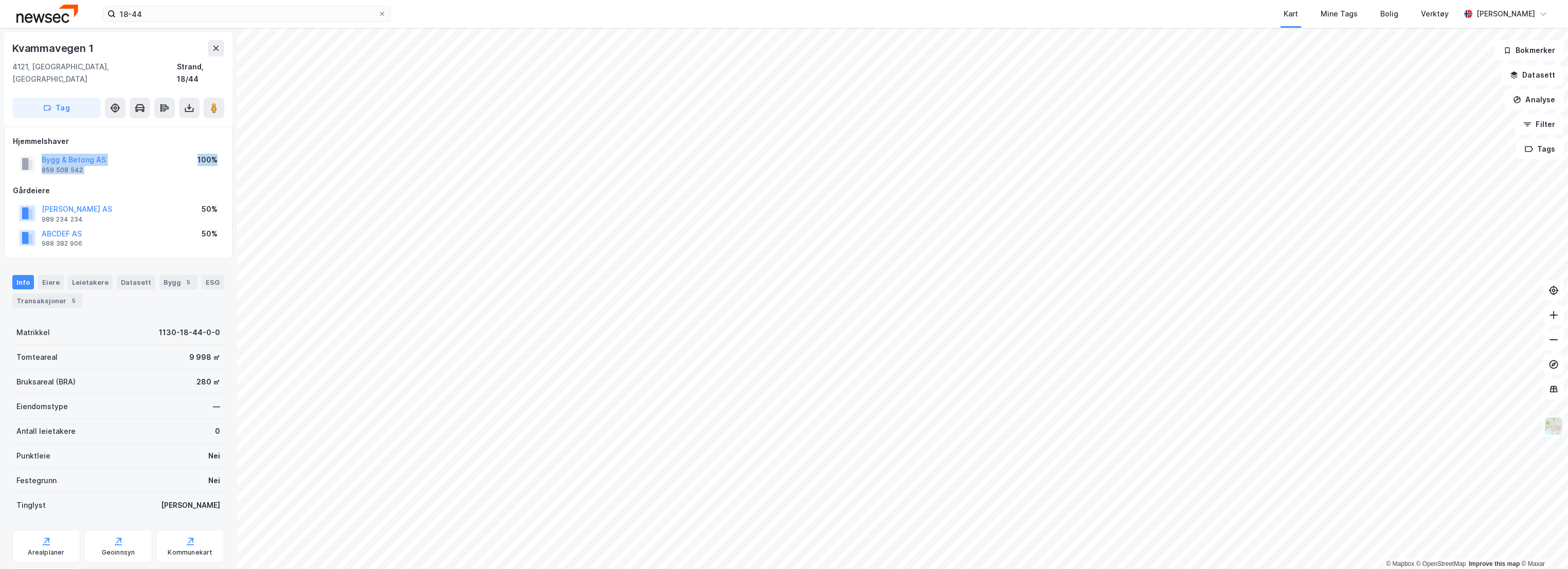
drag, startPoint x: 77, startPoint y: 156, endPoint x: 40, endPoint y: 145, distance: 38.6
click at [40, 145] on div "Hjemmelshaver Bygg & Betong AS 959 508 542 100% Gårdeiere BERGE BINGEN AS 989 2…" at bounding box center [118, 193] width 211 height 115
drag, startPoint x: 40, startPoint y: 145, endPoint x: 100, endPoint y: 159, distance: 61.6
click at [104, 163] on div "Bygg & Betong AS 959 508 542 100%" at bounding box center [118, 164] width 211 height 25
click at [84, 158] on div "Bygg & Betong AS 959 508 542" at bounding box center [74, 163] width 64 height 21
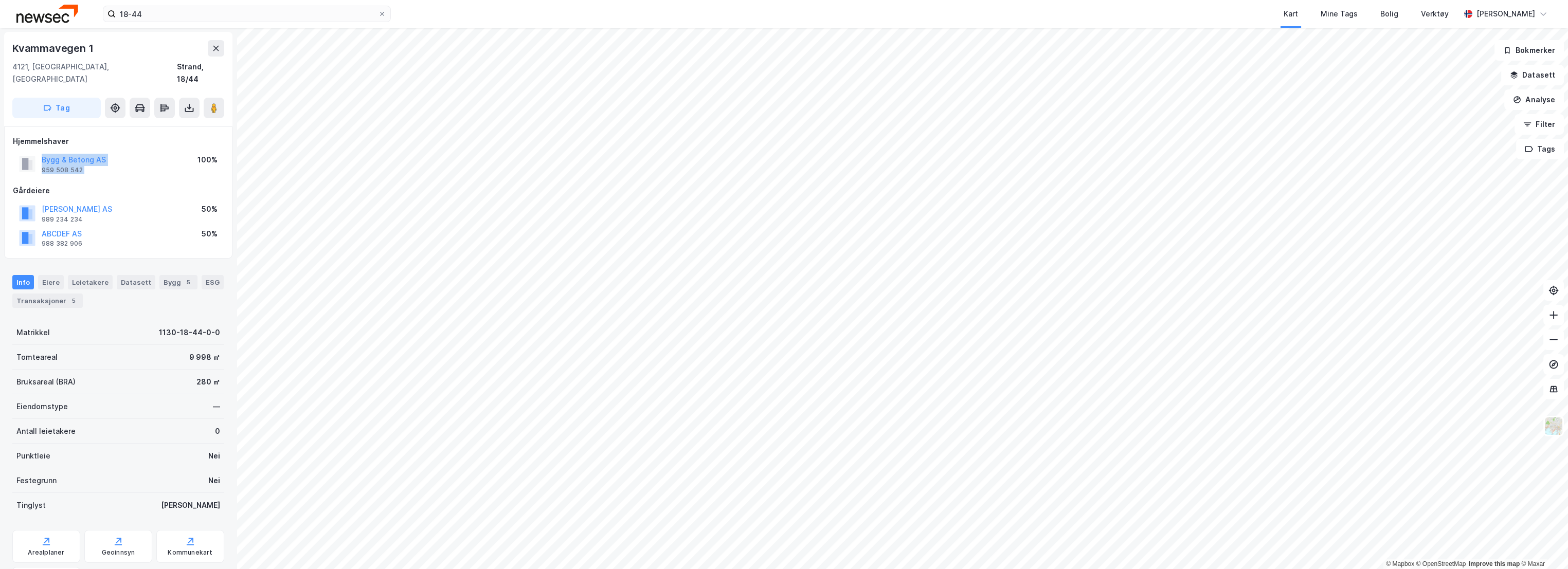
drag, startPoint x: 84, startPoint y: 158, endPoint x: 37, endPoint y: 148, distance: 48.1
click at [37, 153] on div "Bygg & Betong AS 959 508 542" at bounding box center [63, 163] width 87 height 21
click at [207, 275] on div "ESG" at bounding box center [212, 282] width 22 height 14
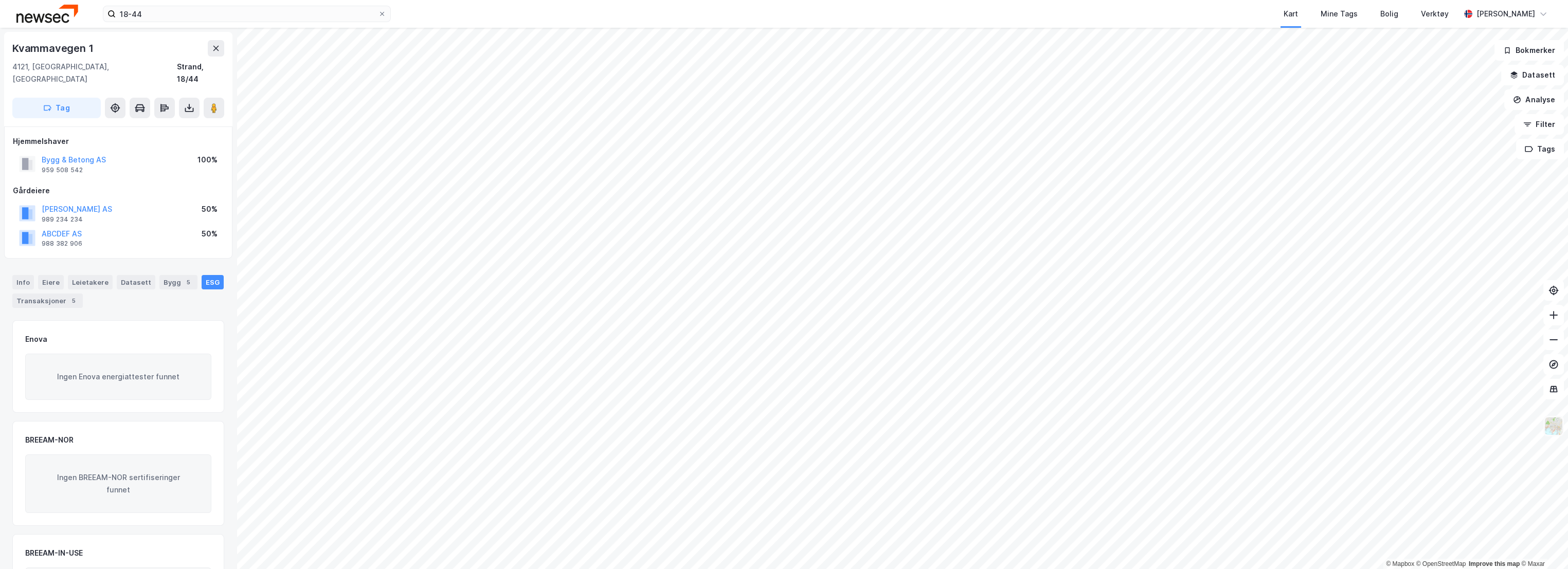
click at [1555, 422] on img at bounding box center [1554, 426] width 20 height 20
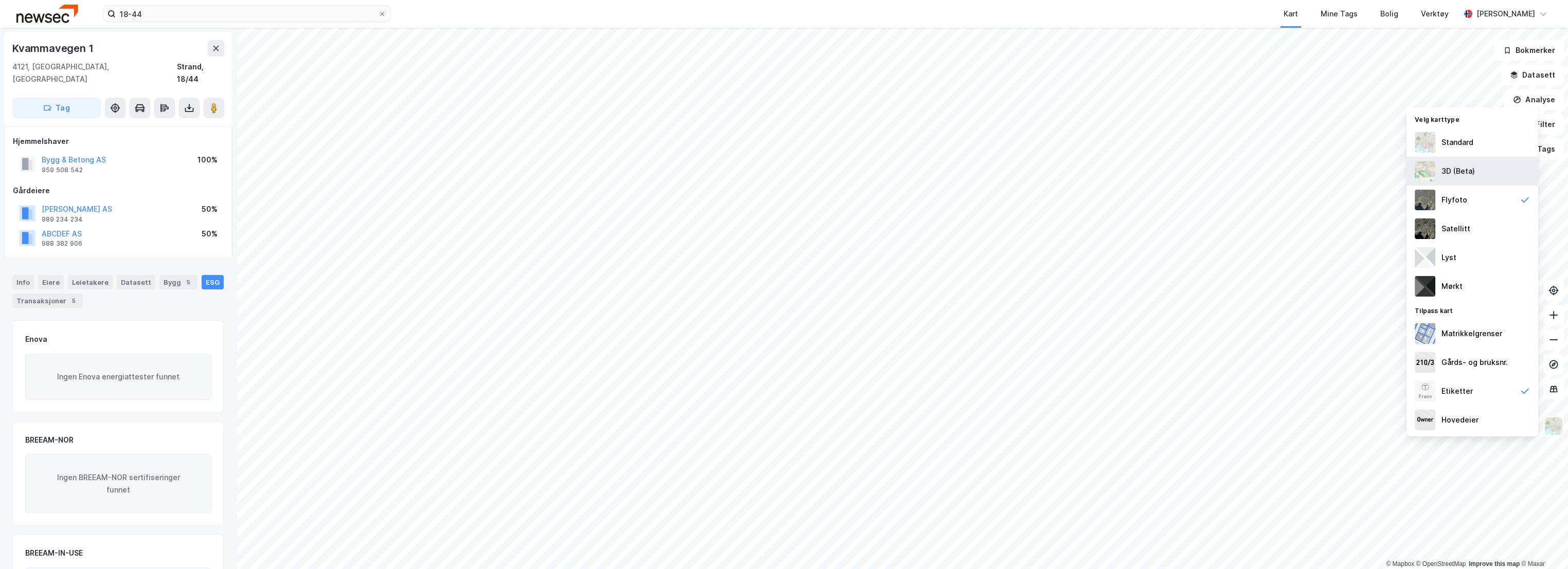
click at [1480, 165] on div "3D (Beta)" at bounding box center [1472, 171] width 131 height 29
click at [1469, 176] on div "Satellitt" at bounding box center [1472, 177] width 131 height 29
click at [1466, 195] on div "Flyfoto" at bounding box center [1472, 200] width 131 height 29
click at [1466, 170] on div "3D (Beta)" at bounding box center [1458, 170] width 33 height 12
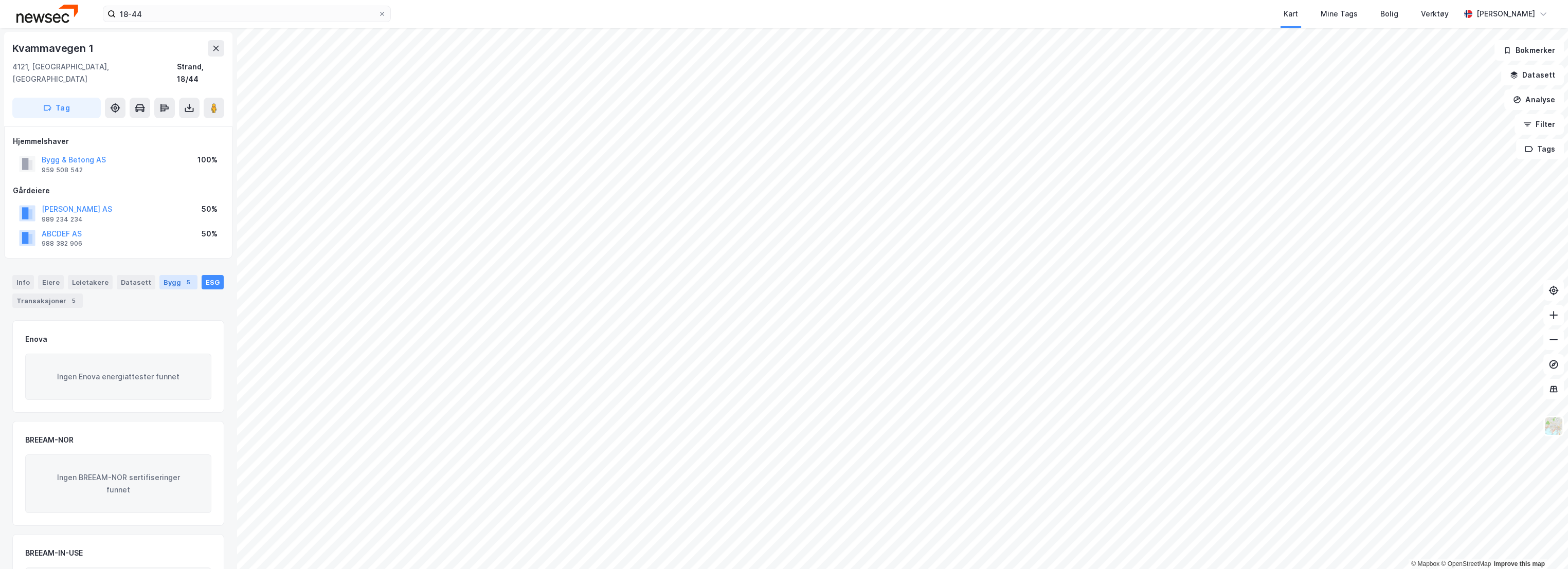
click at [161, 275] on div "Bygg 5" at bounding box center [178, 282] width 38 height 14
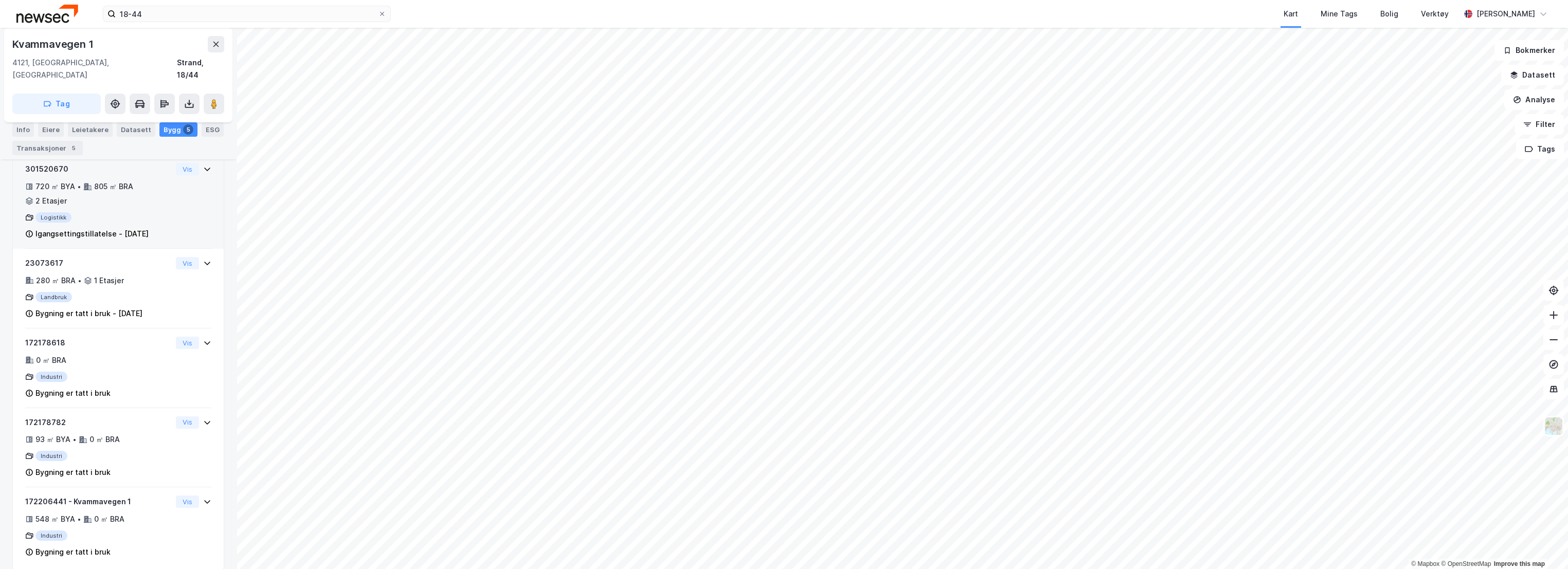
scroll to position [291, 0]
click at [148, 227] on div "Igangsettingstillatelse - [DATE]" at bounding box center [92, 232] width 113 height 12
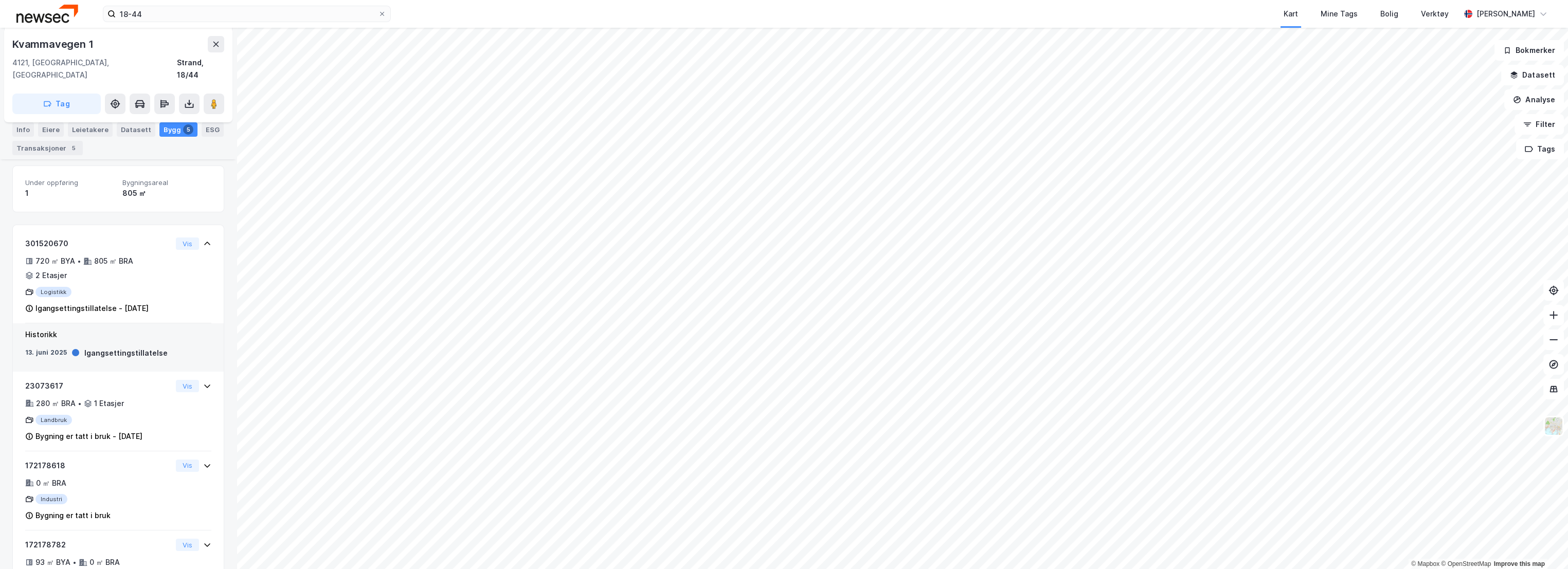
scroll to position [176, 0]
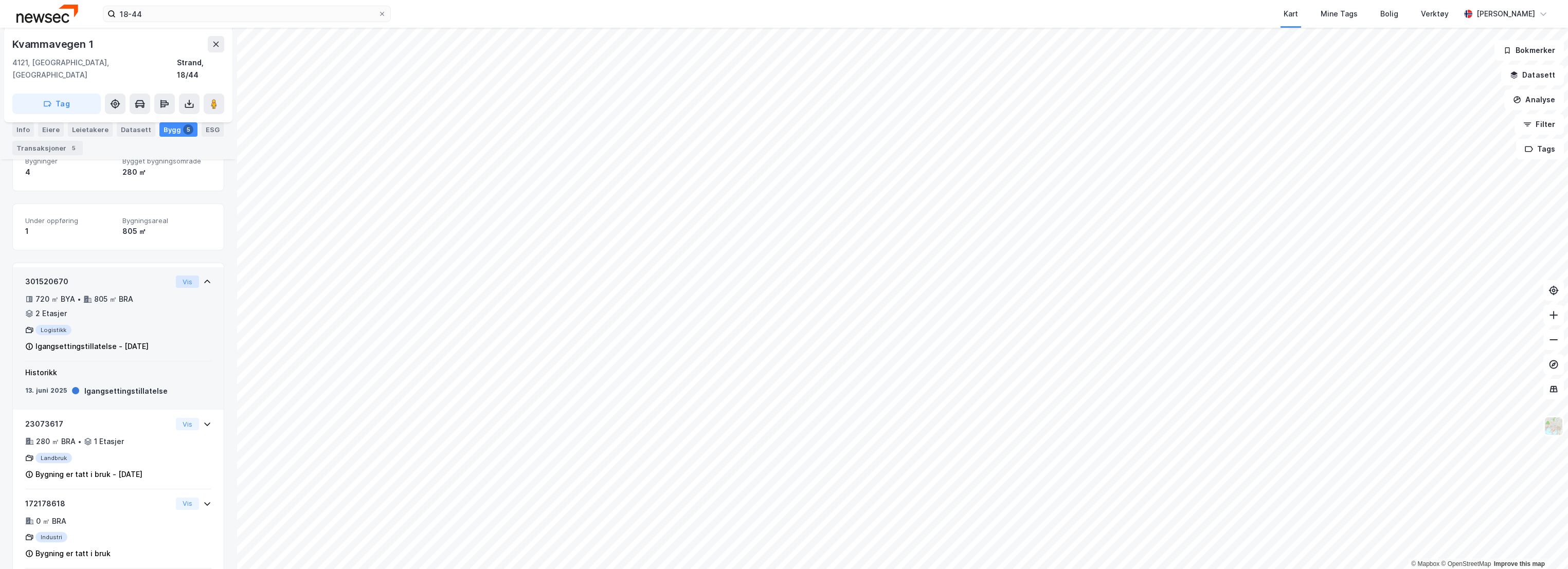
click at [179, 276] on button "Vis" at bounding box center [188, 281] width 23 height 12
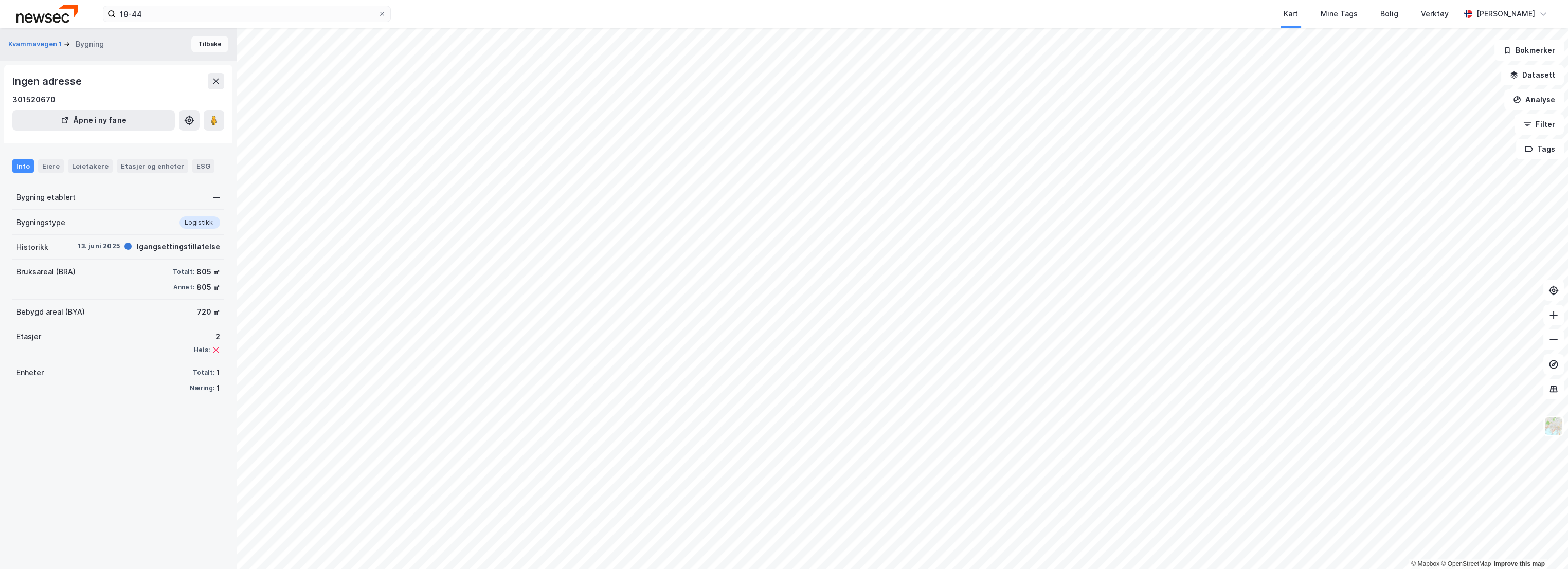
click at [202, 41] on button "Tilbake" at bounding box center [210, 44] width 37 height 16
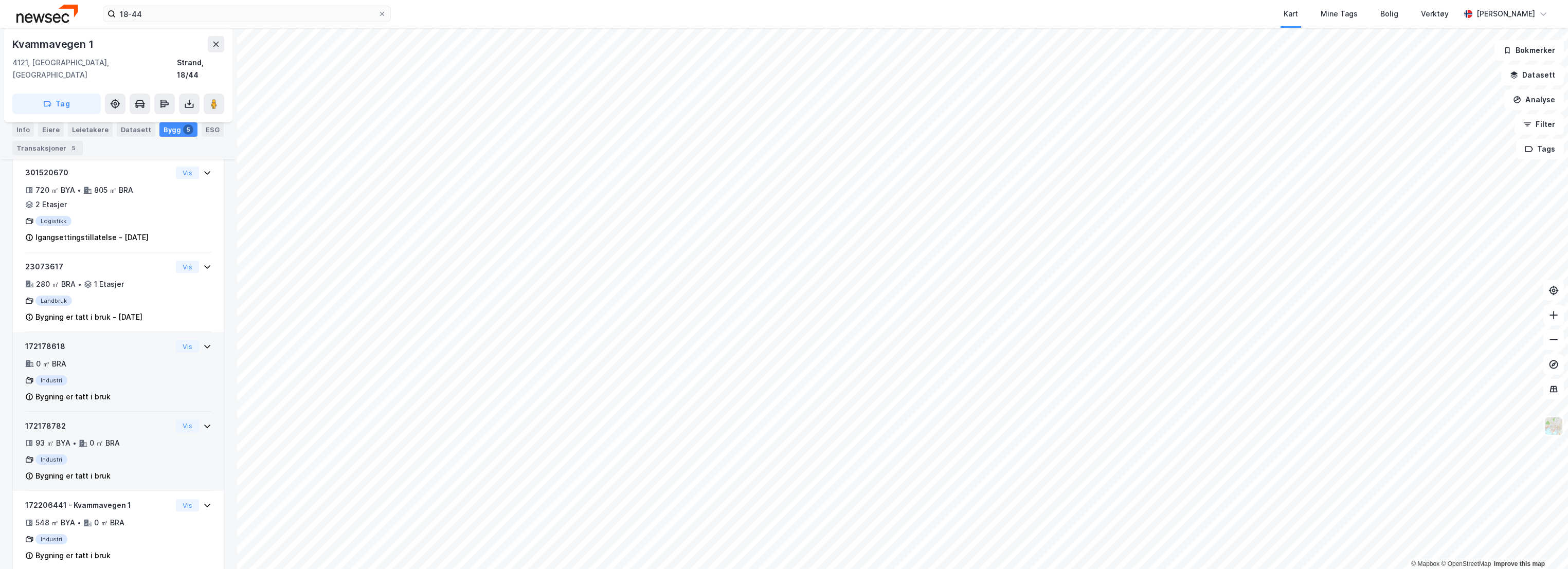
scroll to position [291, 0]
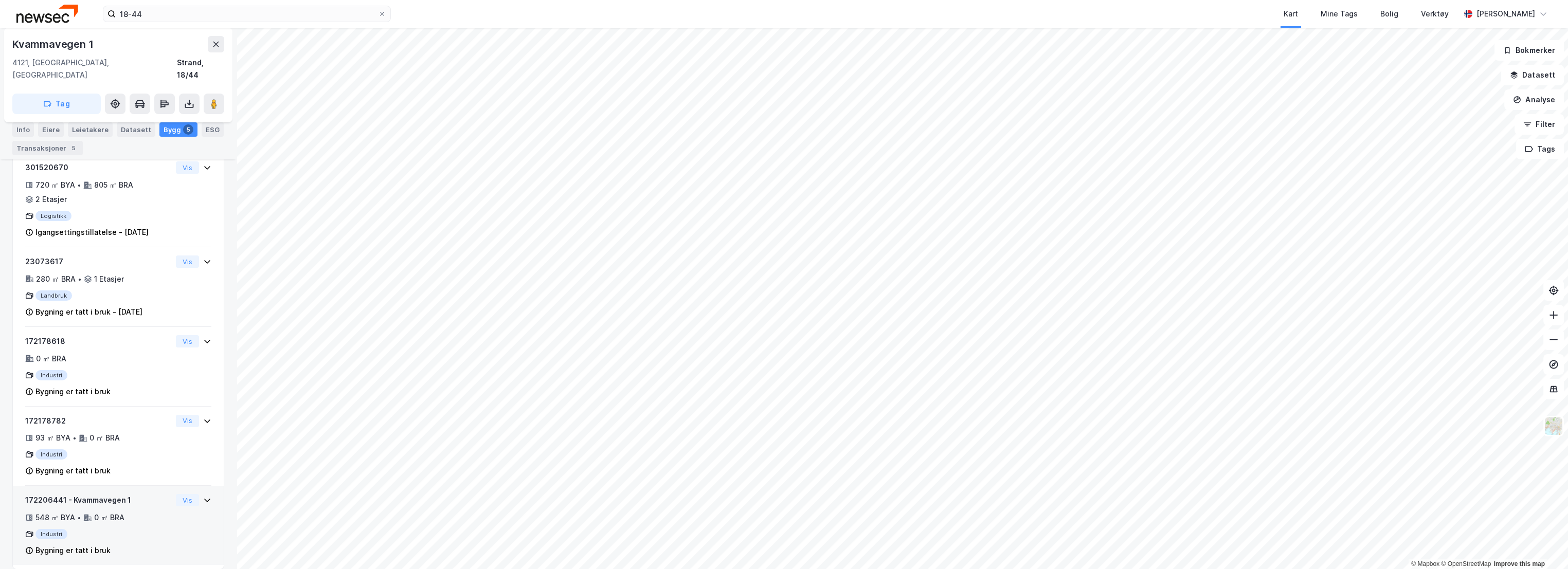
click at [146, 494] on div "172206441 - Kvammavegen 1" at bounding box center [98, 500] width 146 height 12
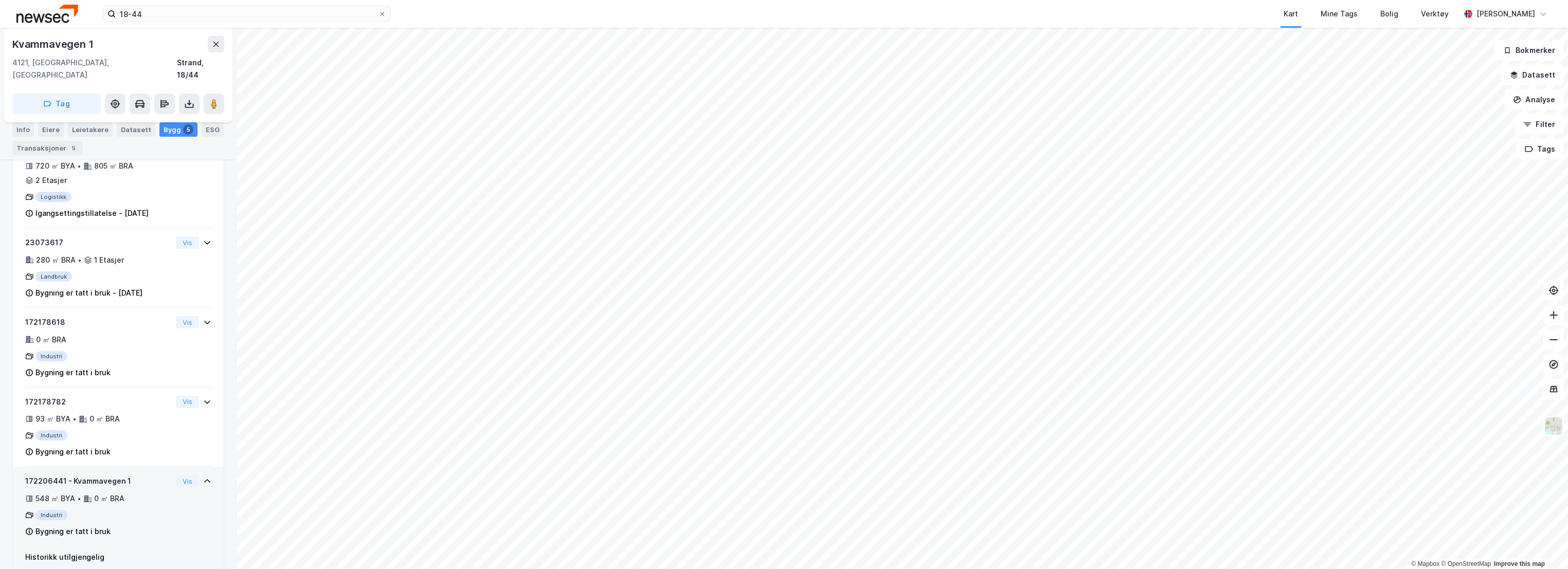
scroll to position [320, 0]
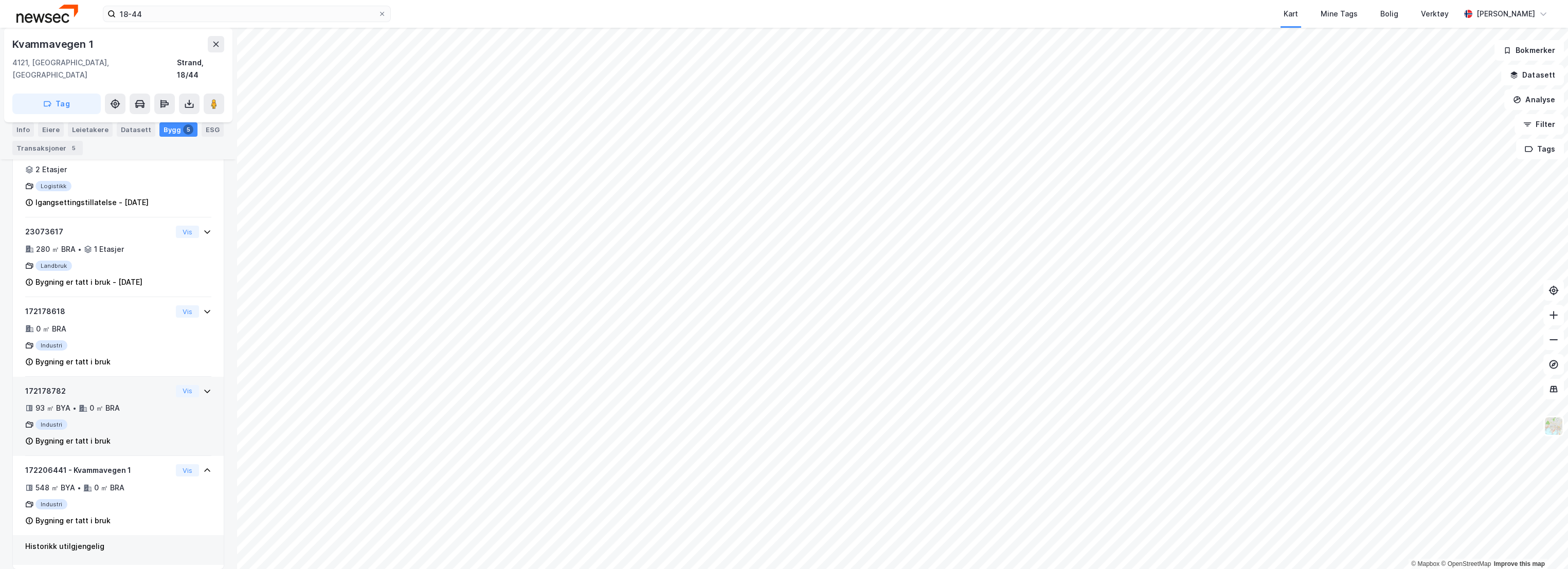
click at [123, 385] on div "172178782" at bounding box center [98, 391] width 146 height 12
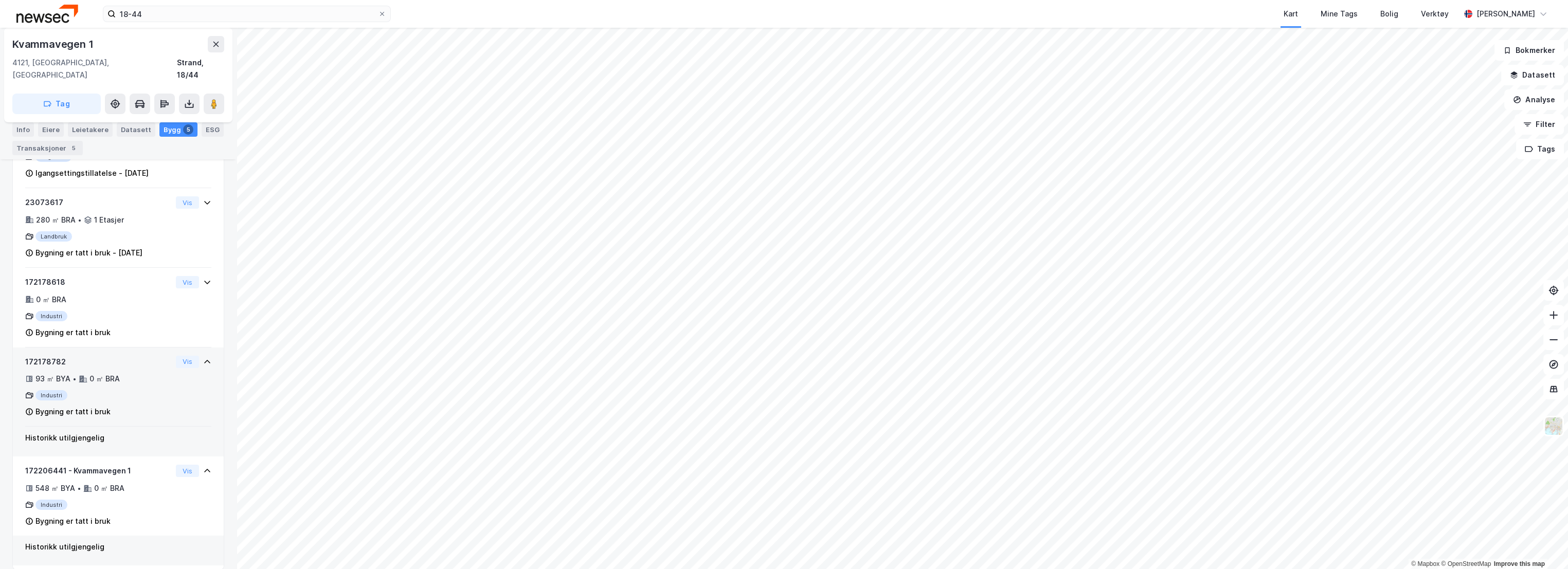
scroll to position [236, 0]
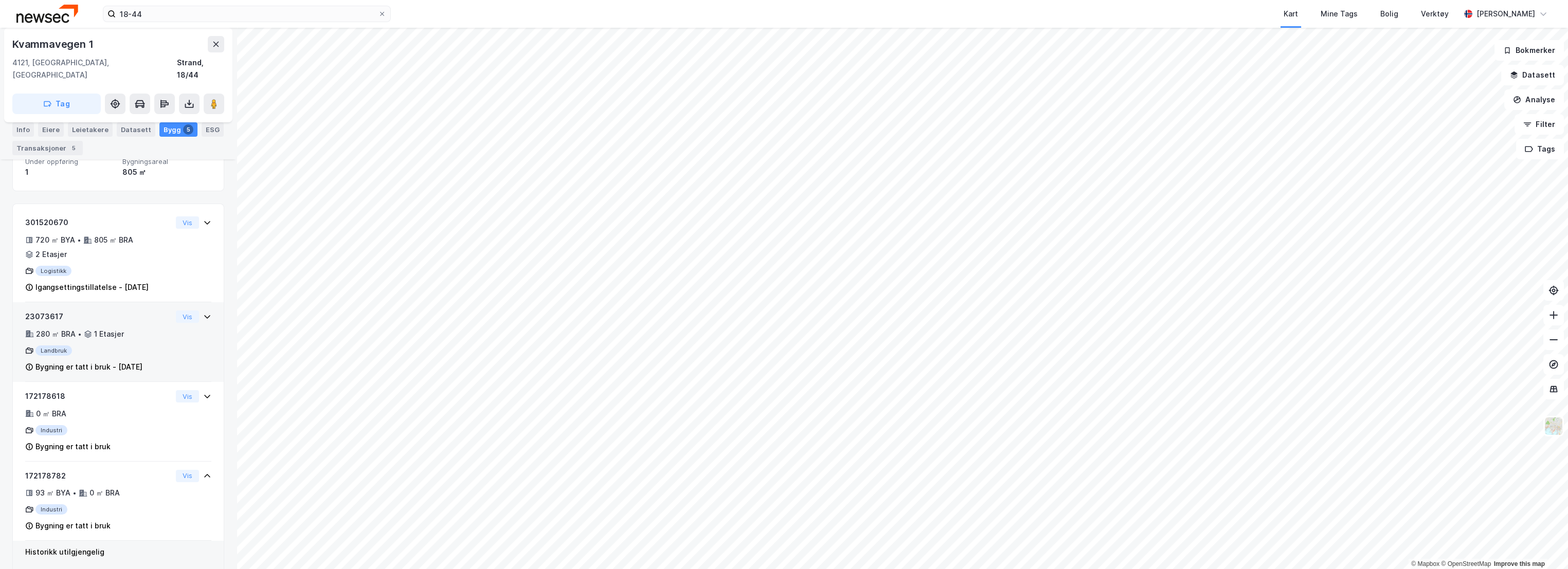
click at [144, 310] on div "23073617 280 ㎡ BRA • 1 Etasjer Landbruk Bygning er tatt i bruk - [DATE]" at bounding box center [98, 342] width 146 height 63
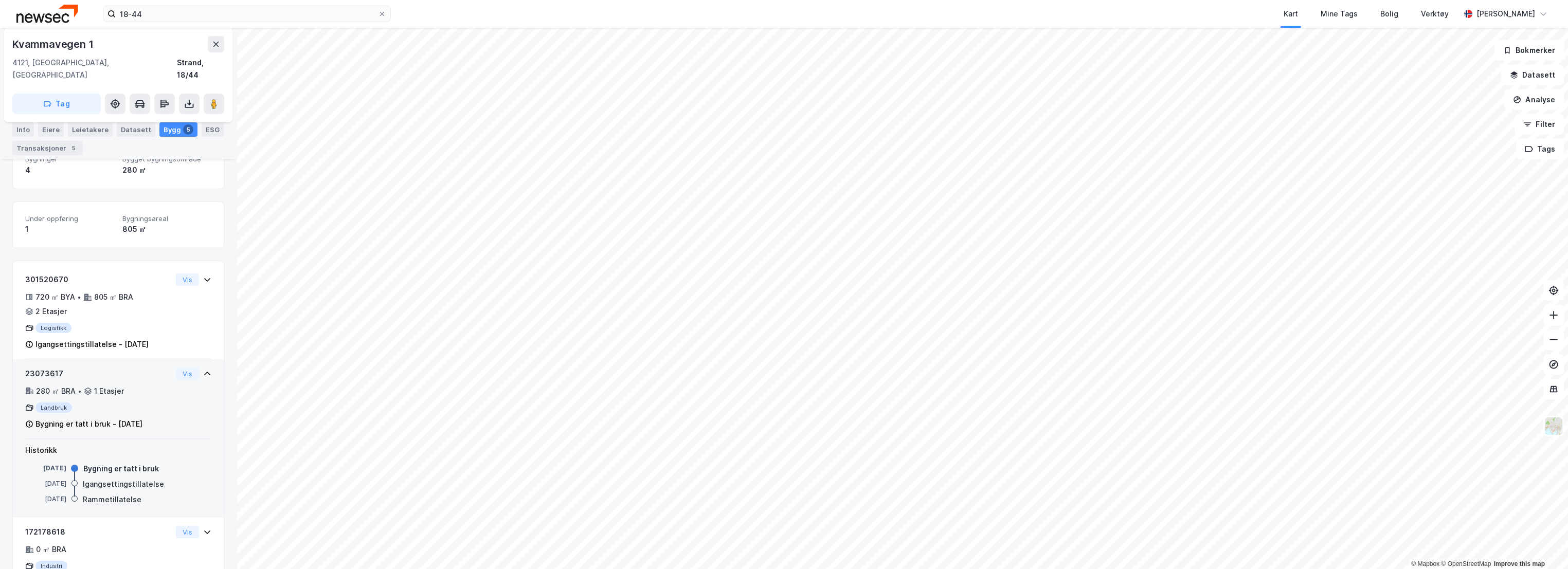
scroll to position [121, 0]
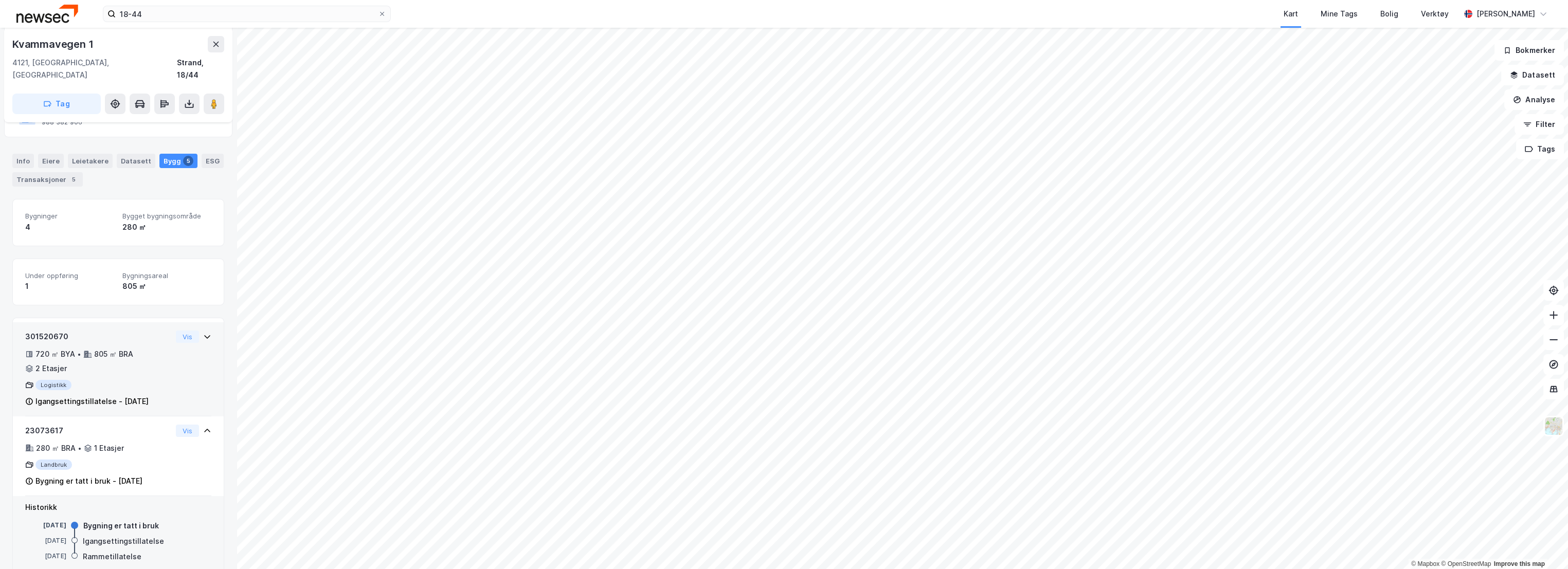
click at [131, 331] on div "301520670" at bounding box center [98, 337] width 146 height 12
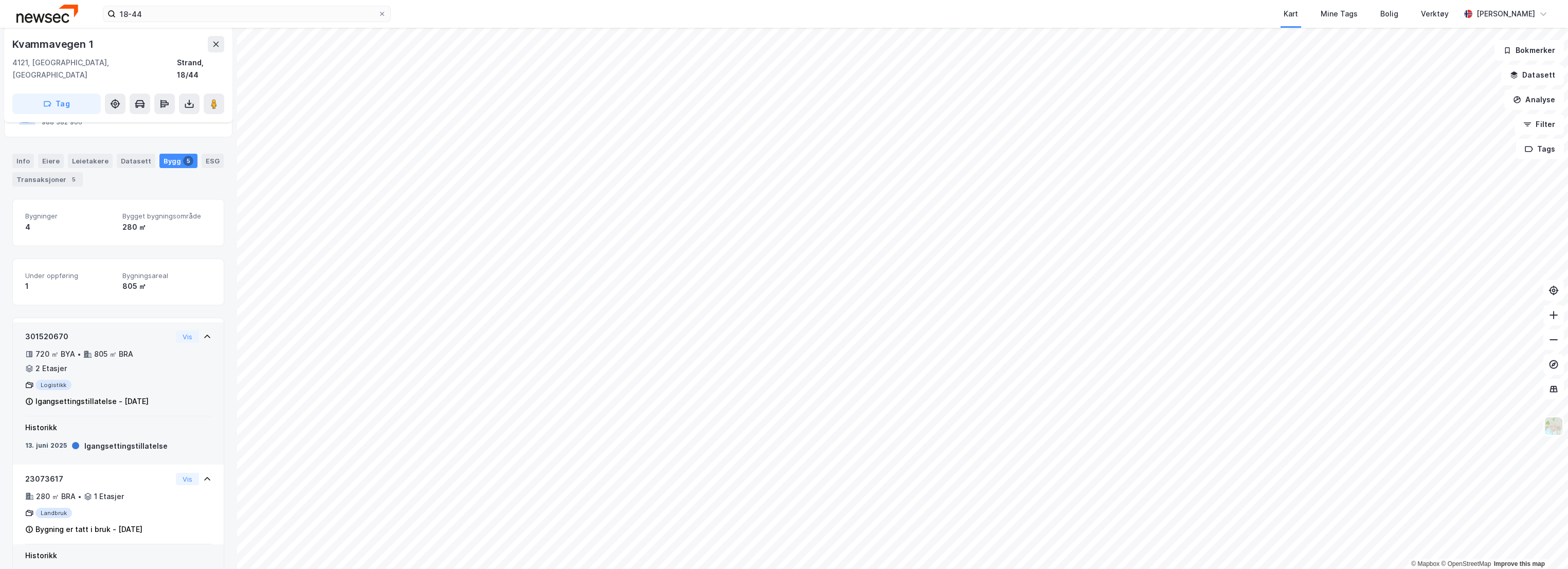
click at [130, 331] on div "301520670" at bounding box center [98, 337] width 146 height 12
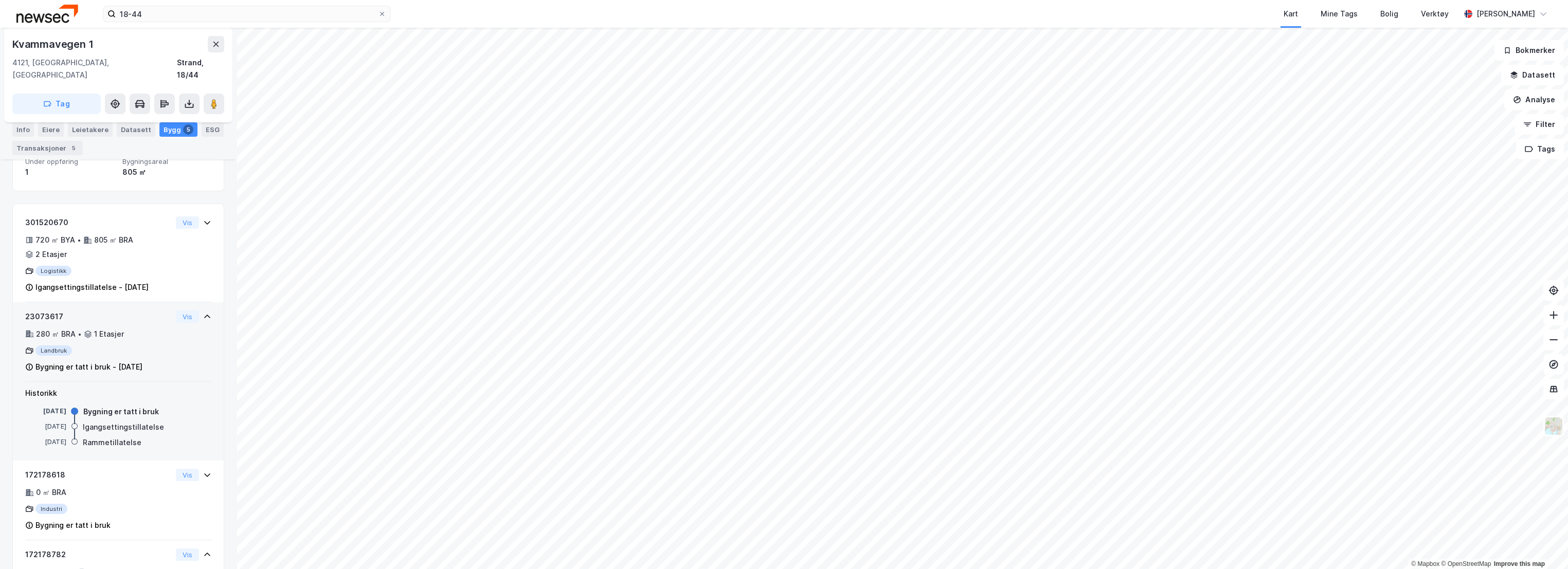
scroll to position [178, 0]
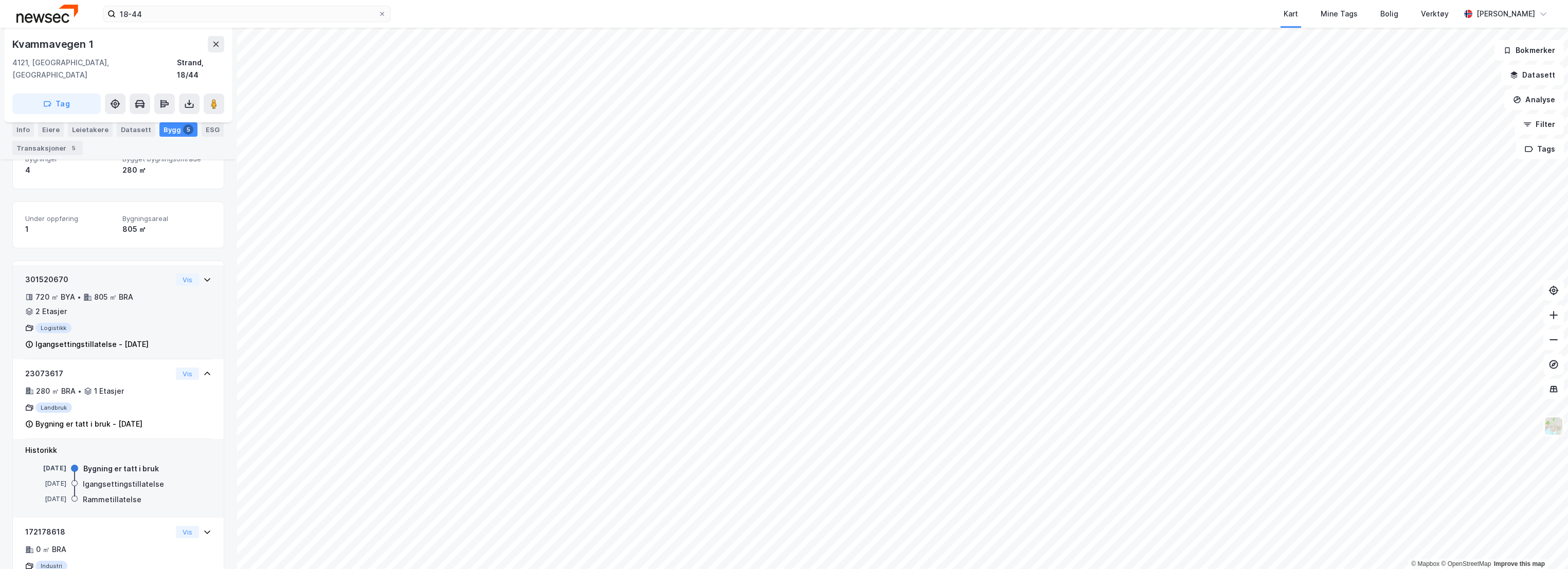
click at [126, 274] on div "301520670 720 ㎡ BYA • 805 ㎡ BRA • 2 Etasjer Logistikk Igangsettingstillatelse -…" at bounding box center [98, 312] width 146 height 77
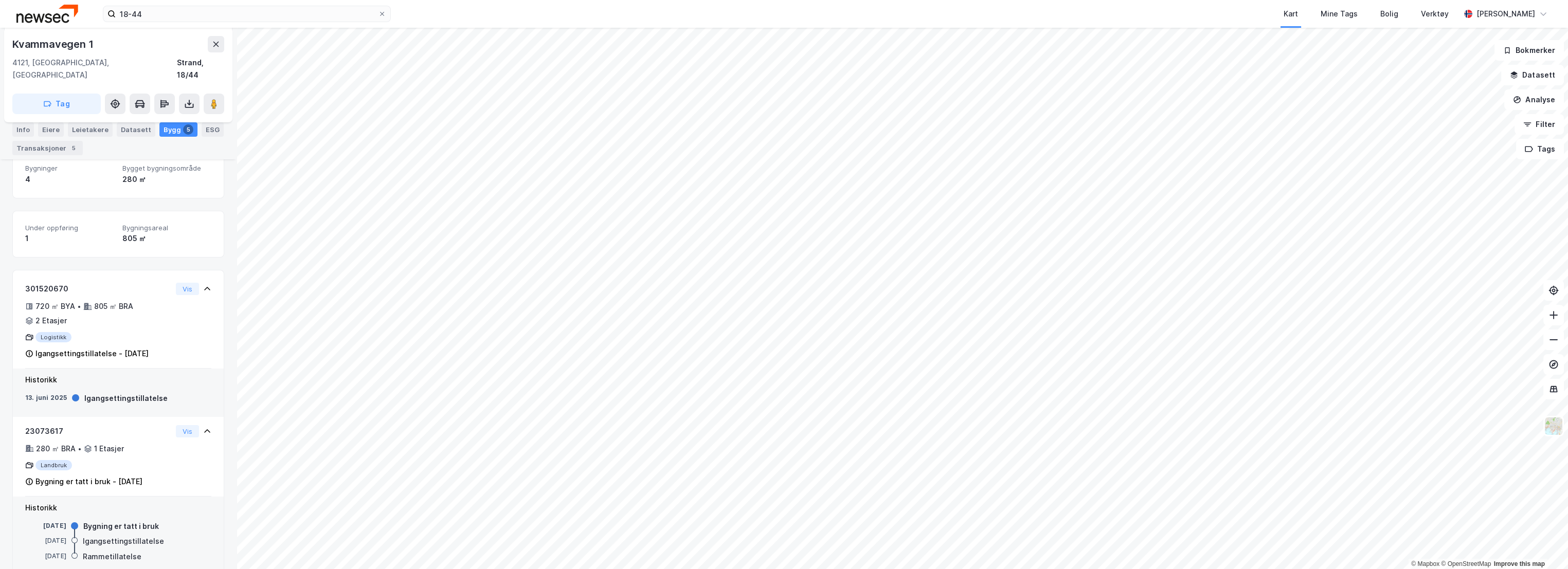
scroll to position [171, 0]
click at [180, 423] on button "Vis" at bounding box center [188, 429] width 23 height 12
